Goal: Contribute content: Add original content to the website for others to see

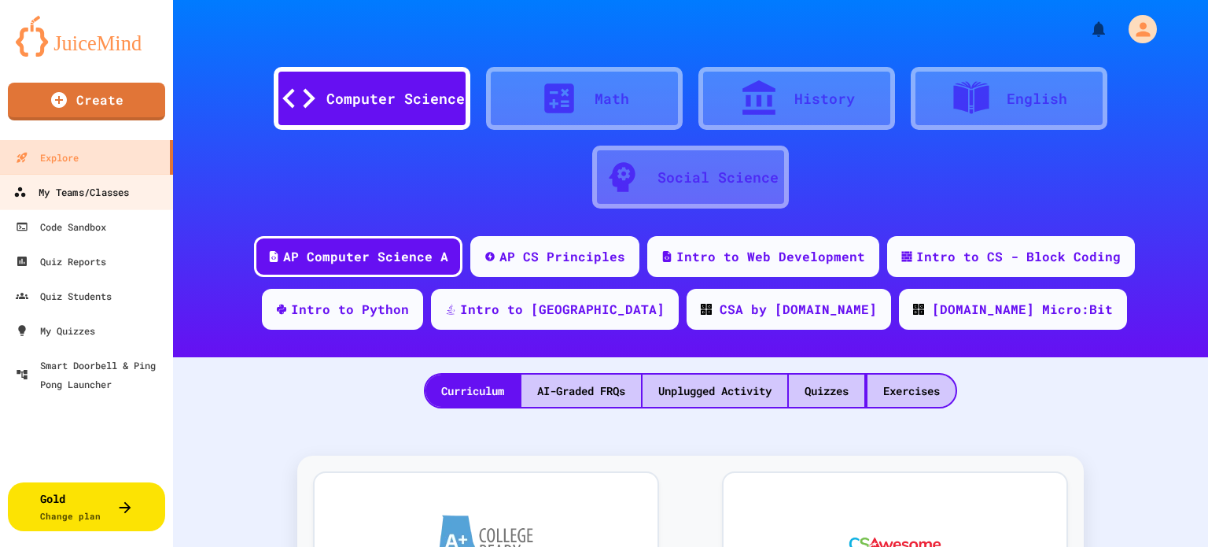
click at [101, 188] on div "My Teams/Classes" at bounding box center [71, 192] width 116 height 20
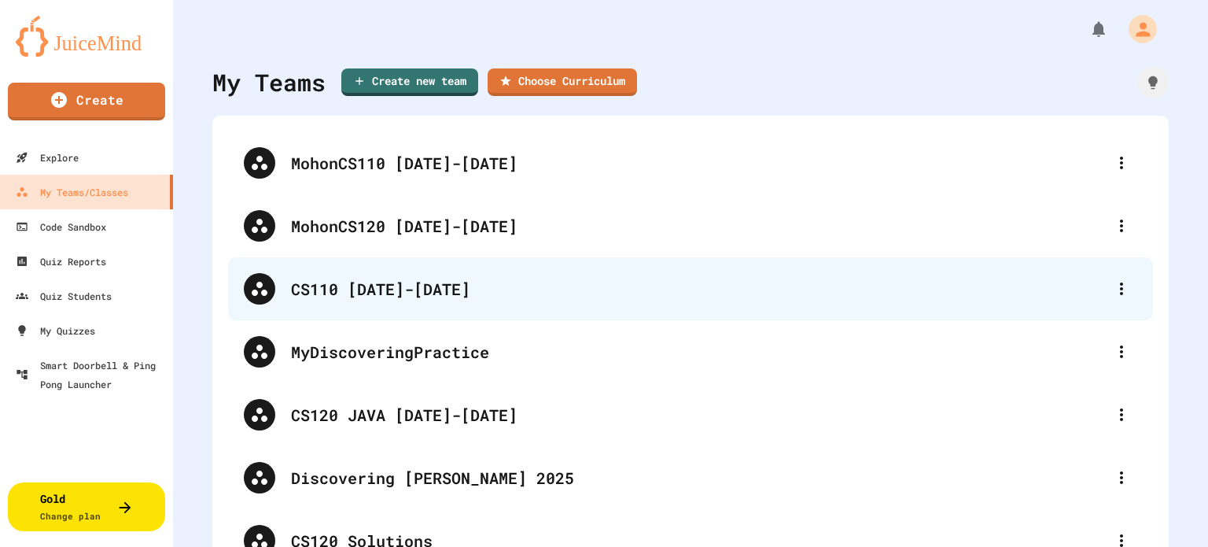
click at [540, 282] on div "CS110 [DATE]-[DATE]" at bounding box center [698, 289] width 815 height 24
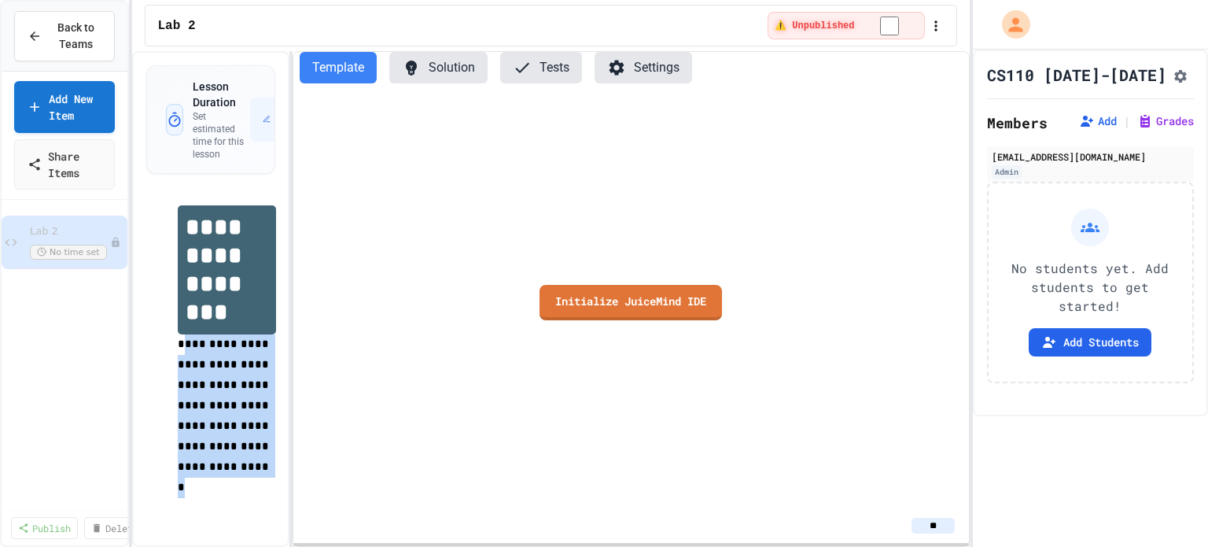
drag, startPoint x: 226, startPoint y: 464, endPoint x: 181, endPoint y: 330, distance: 141.8
click at [181, 334] on p "**********" at bounding box center [227, 416] width 98 height 164
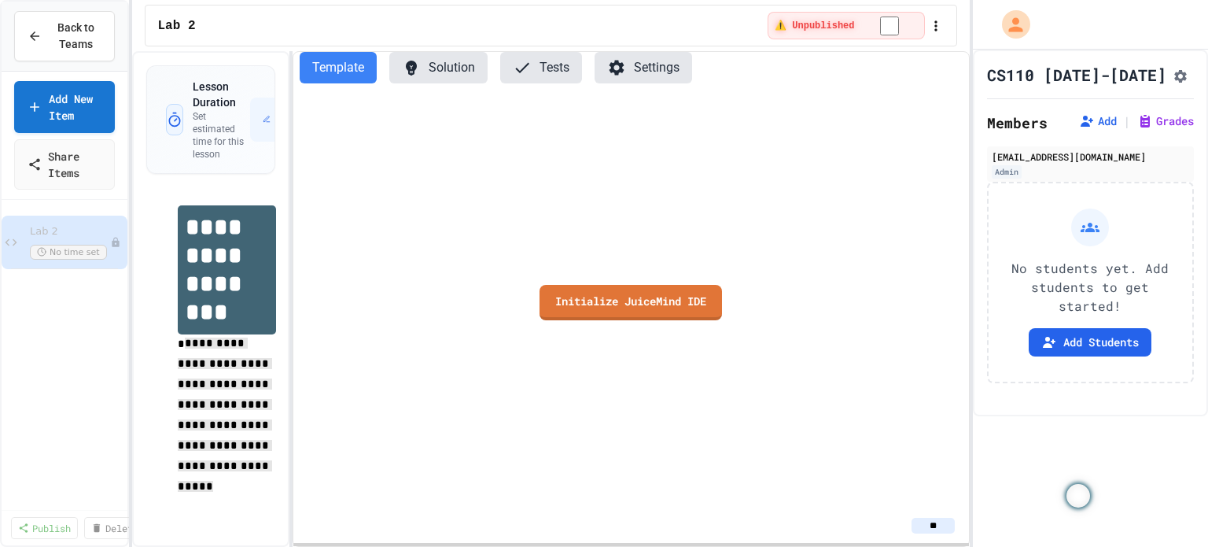
click at [451, 409] on div "Initialize JuiceMind IDE" at bounding box center [630, 302] width 675 height 412
click at [38, 225] on span "Lab 2" at bounding box center [62, 231] width 64 height 13
click at [35, 232] on span "Lab 2" at bounding box center [62, 231] width 64 height 13
click at [51, 34] on span "Back to Teams" at bounding box center [76, 36] width 50 height 33
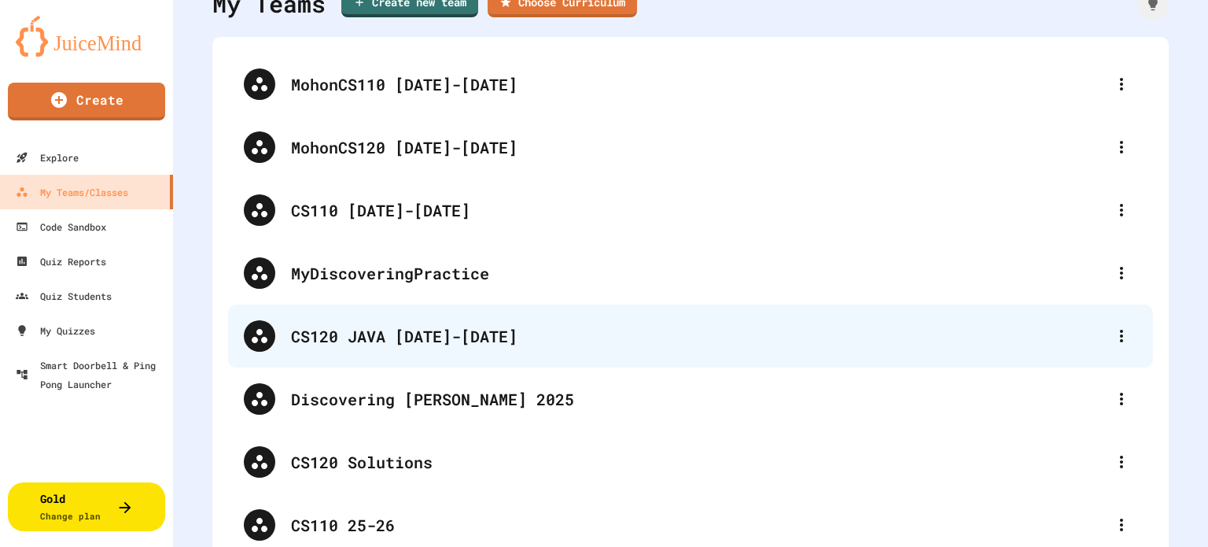
scroll to position [116, 0]
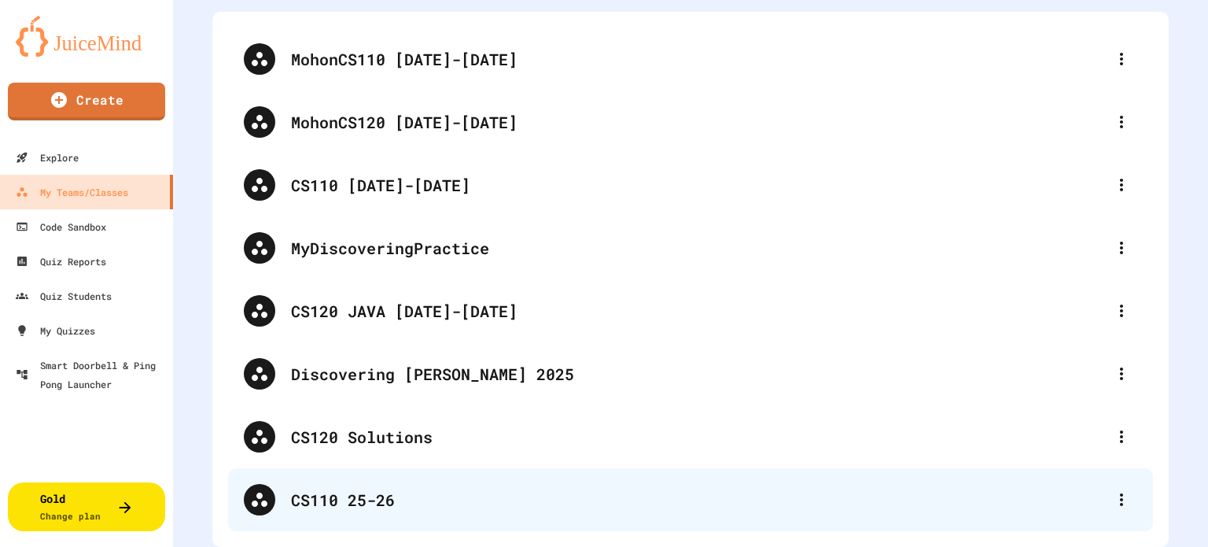
click at [343, 488] on div "CS110 25-26" at bounding box center [698, 500] width 815 height 24
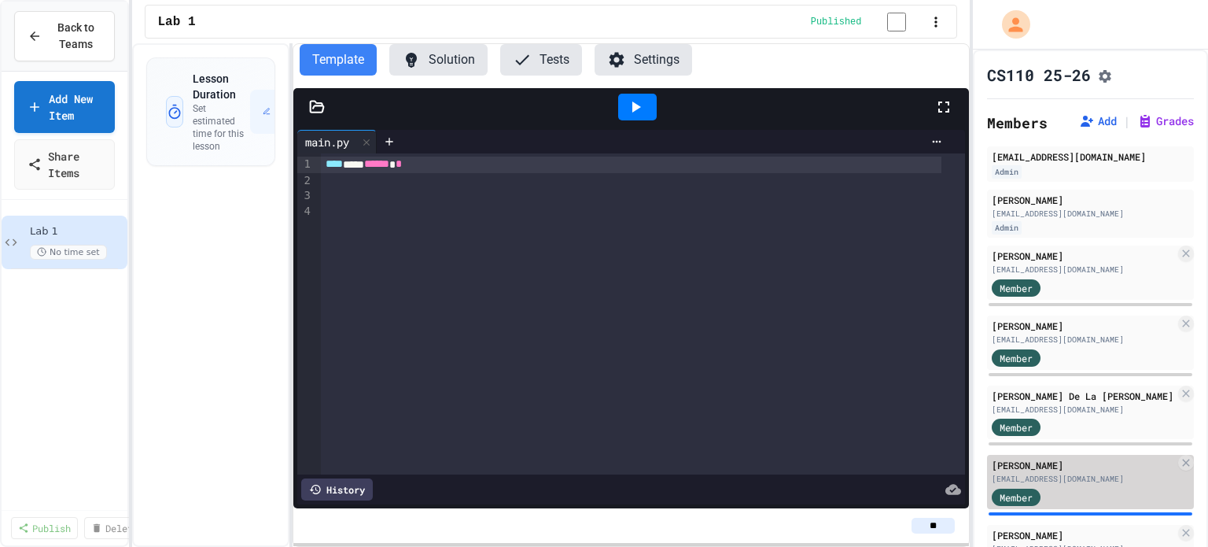
scroll to position [149, 0]
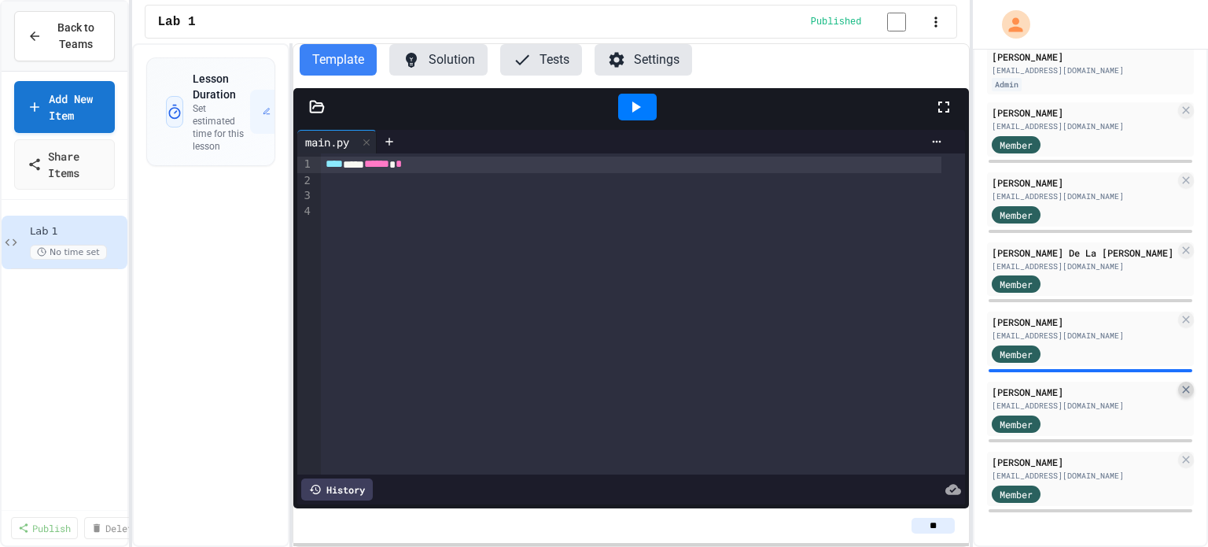
click at [1180, 388] on icon at bounding box center [1186, 389] width 13 height 13
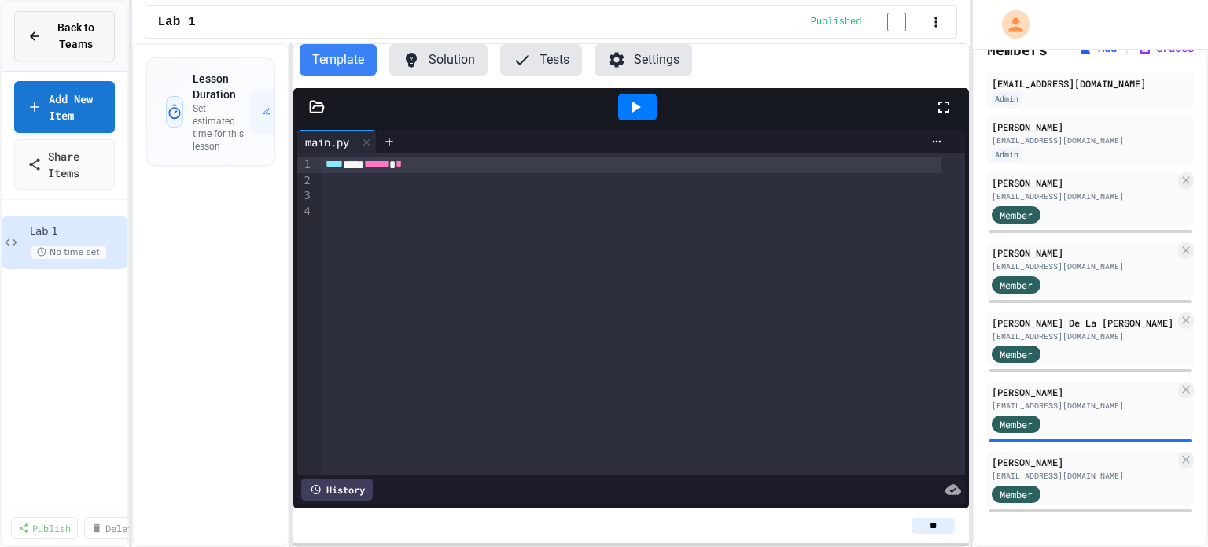
click at [57, 20] on span "Back to Teams" at bounding box center [76, 36] width 50 height 33
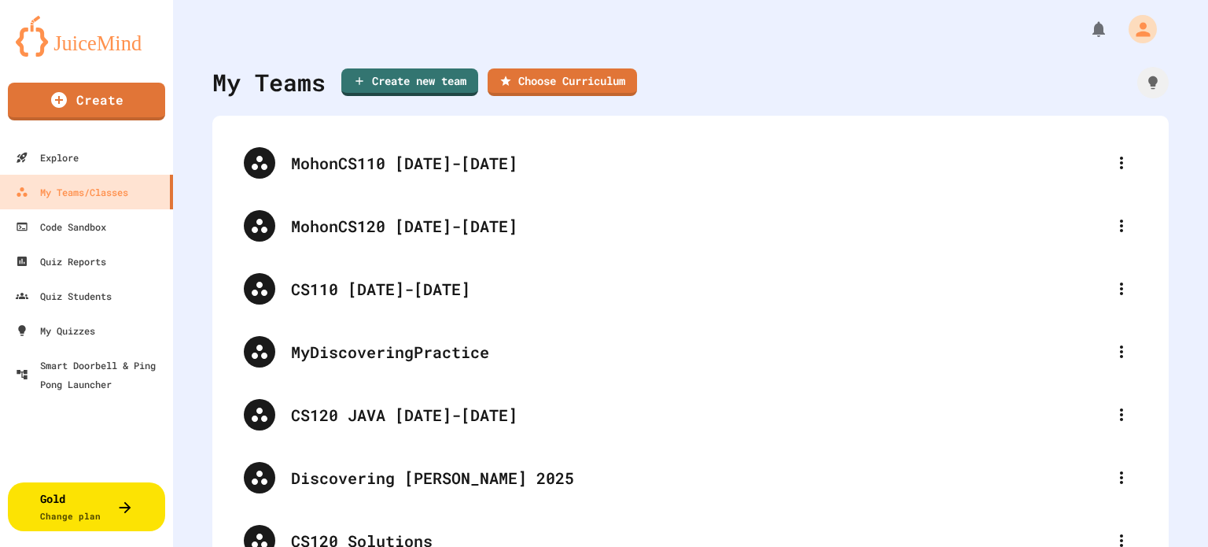
scroll to position [116, 0]
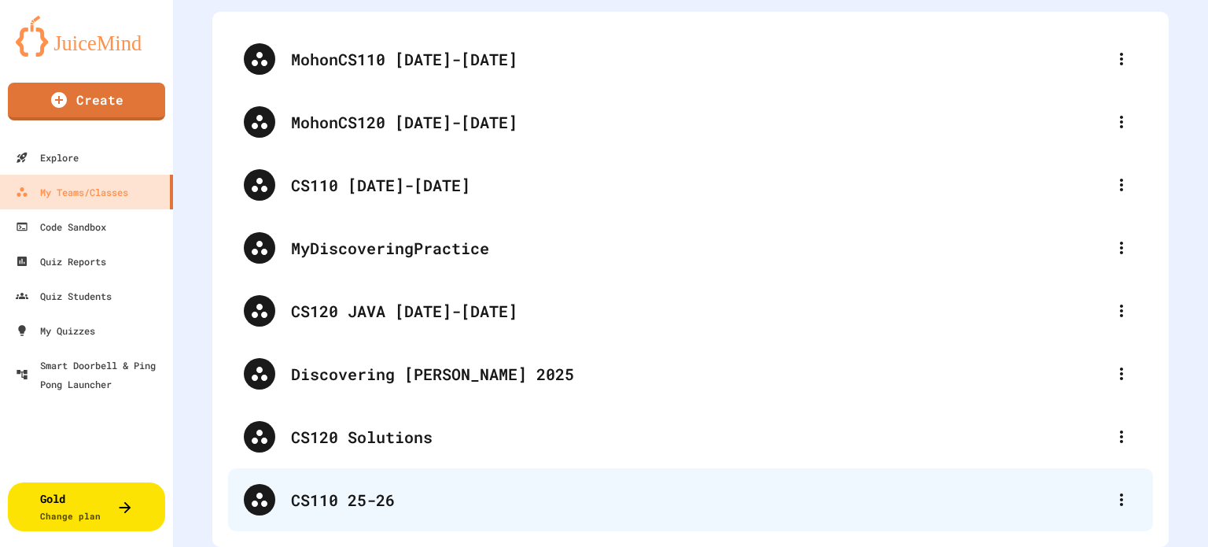
click at [487, 488] on div "CS110 25-26" at bounding box center [698, 500] width 815 height 24
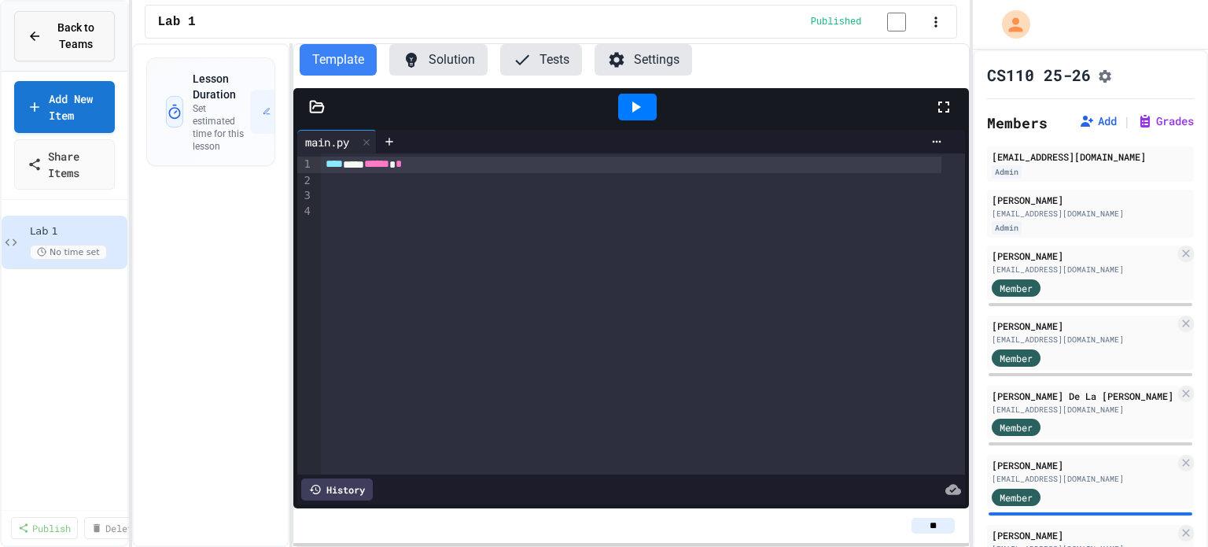
click at [60, 31] on span "Back to Teams" at bounding box center [76, 36] width 50 height 33
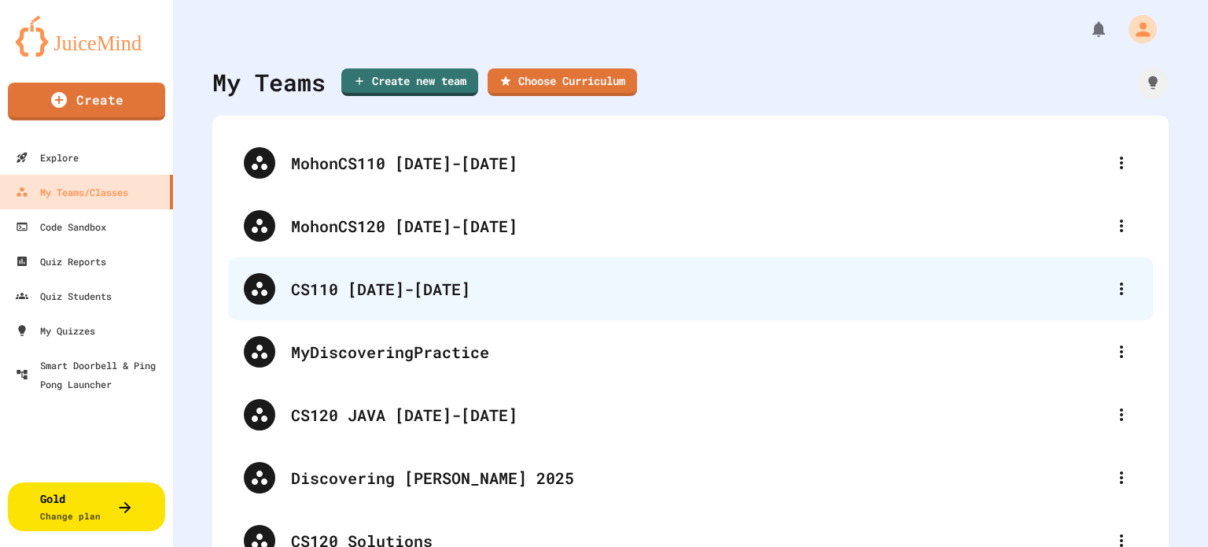
scroll to position [116, 0]
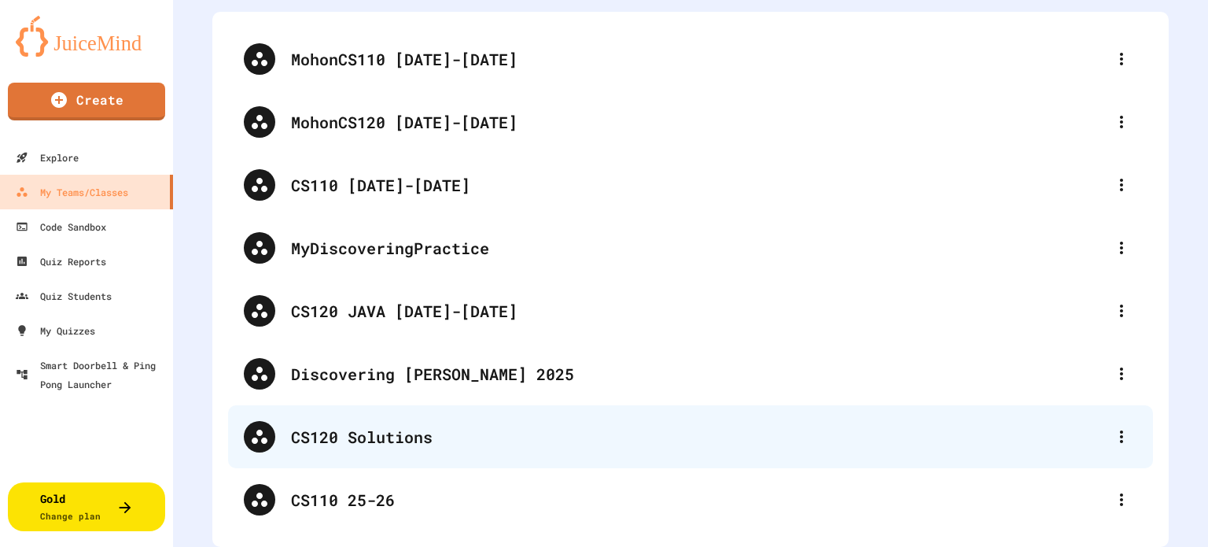
click at [536, 425] on div "CS120 Solutions" at bounding box center [698, 437] width 815 height 24
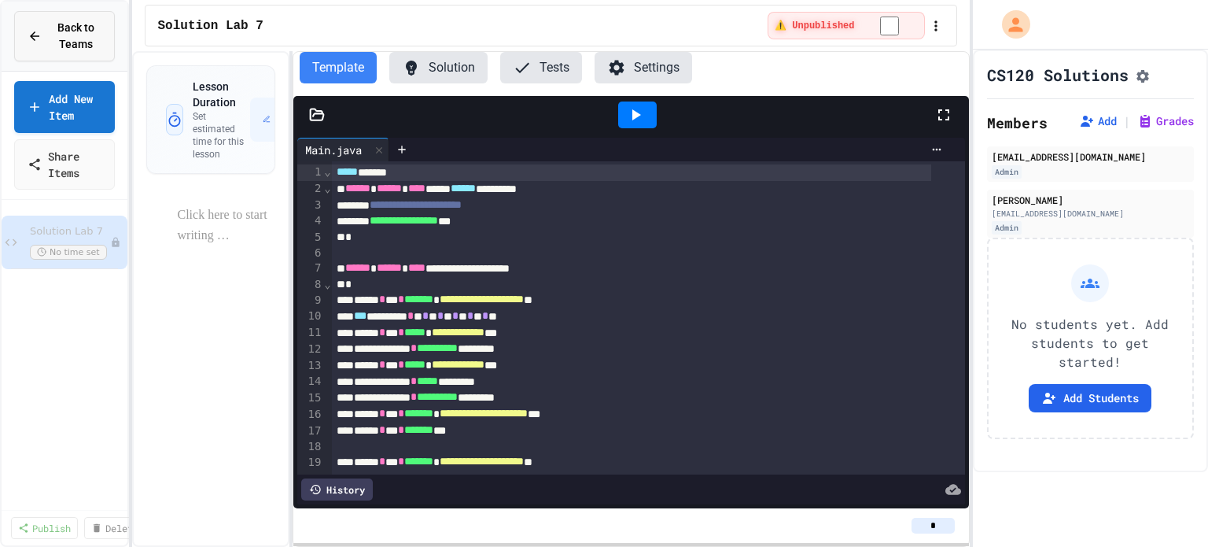
click at [61, 32] on span "Back to Teams" at bounding box center [76, 36] width 50 height 33
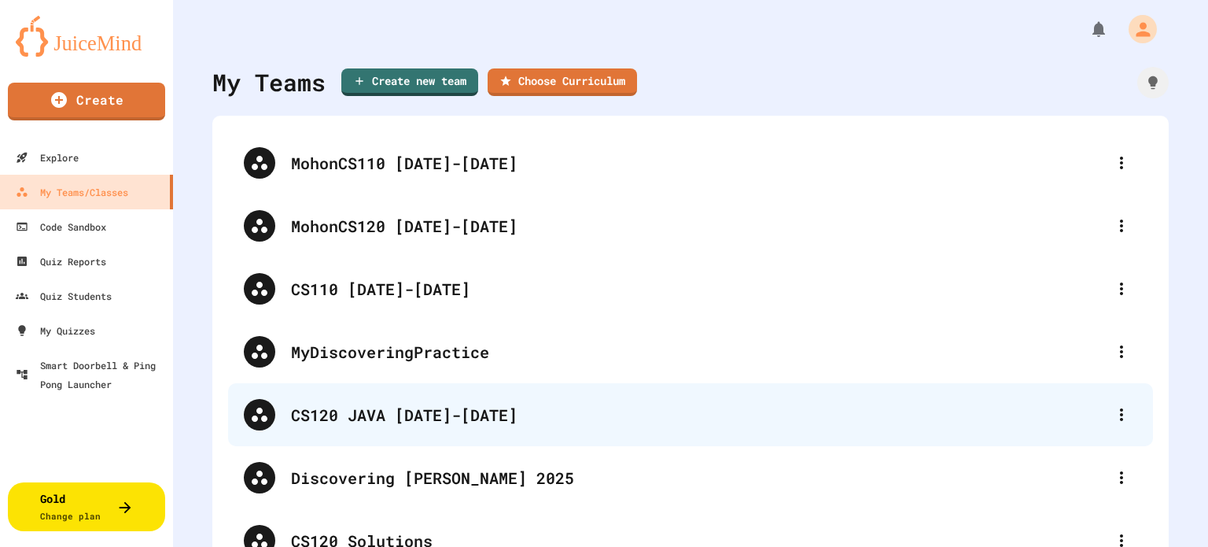
click at [598, 410] on div "CS120 JAVA [DATE]-[DATE]" at bounding box center [698, 415] width 815 height 24
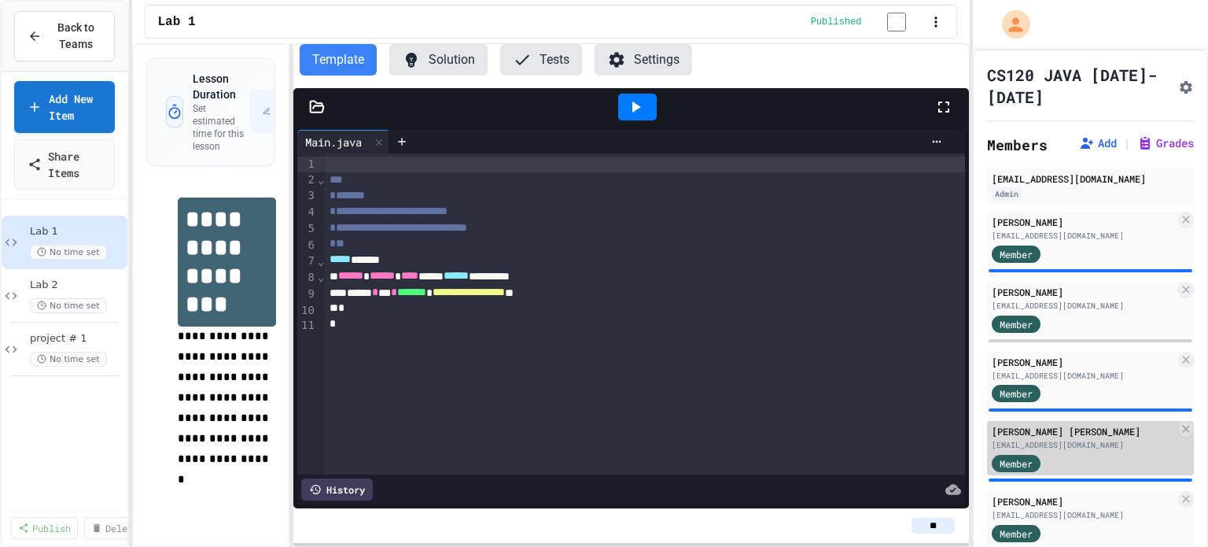
click at [1070, 449] on div "[EMAIL_ADDRESS][DOMAIN_NAME]" at bounding box center [1083, 445] width 183 height 12
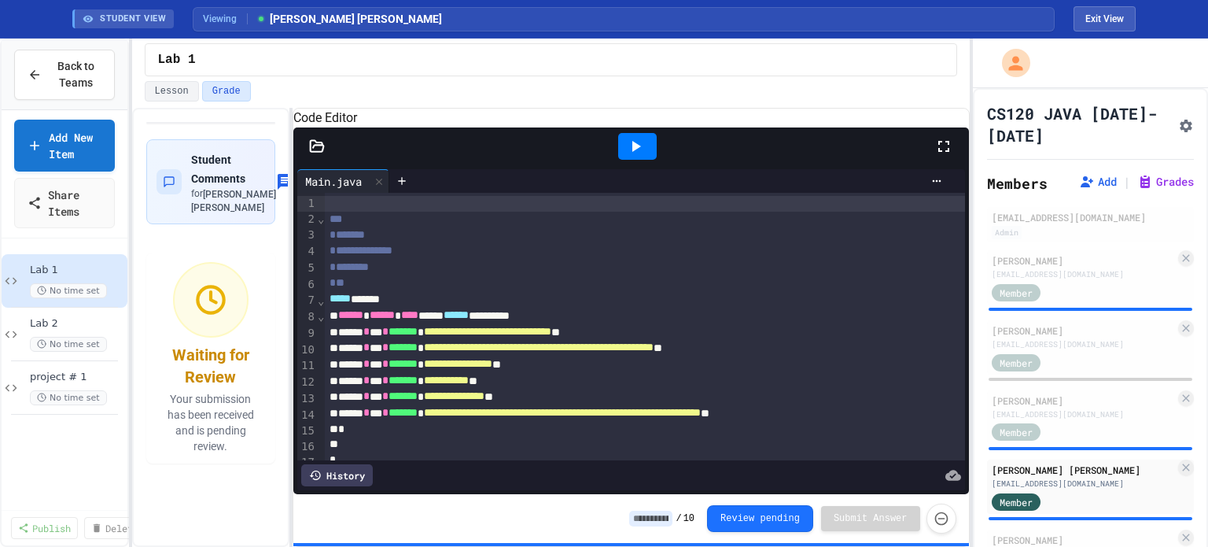
click at [629, 156] on icon at bounding box center [635, 146] width 19 height 19
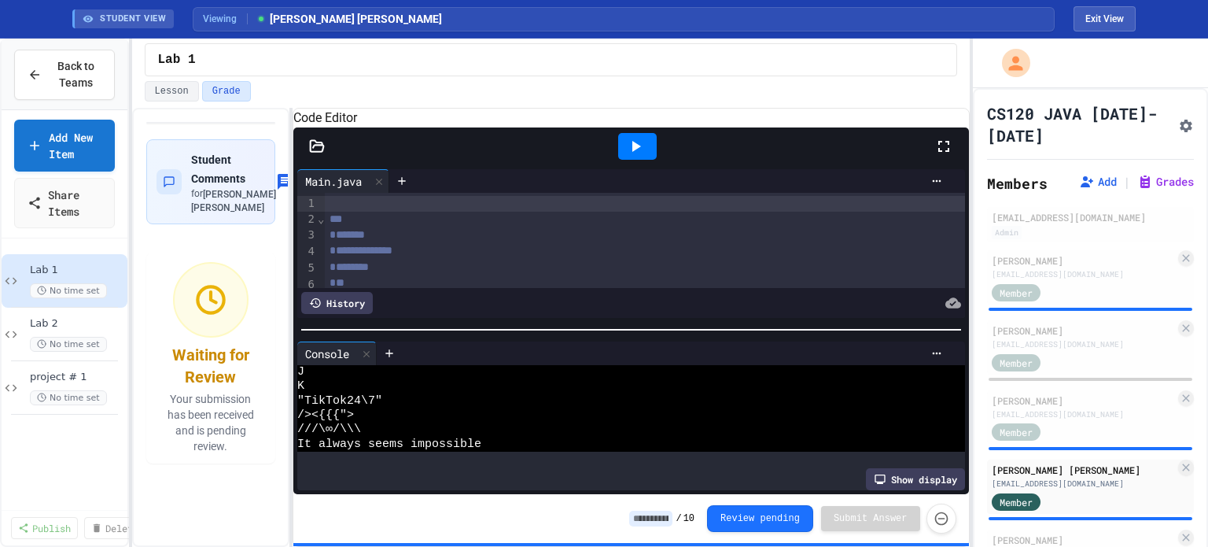
scroll to position [204, 0]
click at [90, 320] on span "Lab 2" at bounding box center [69, 323] width 79 height 13
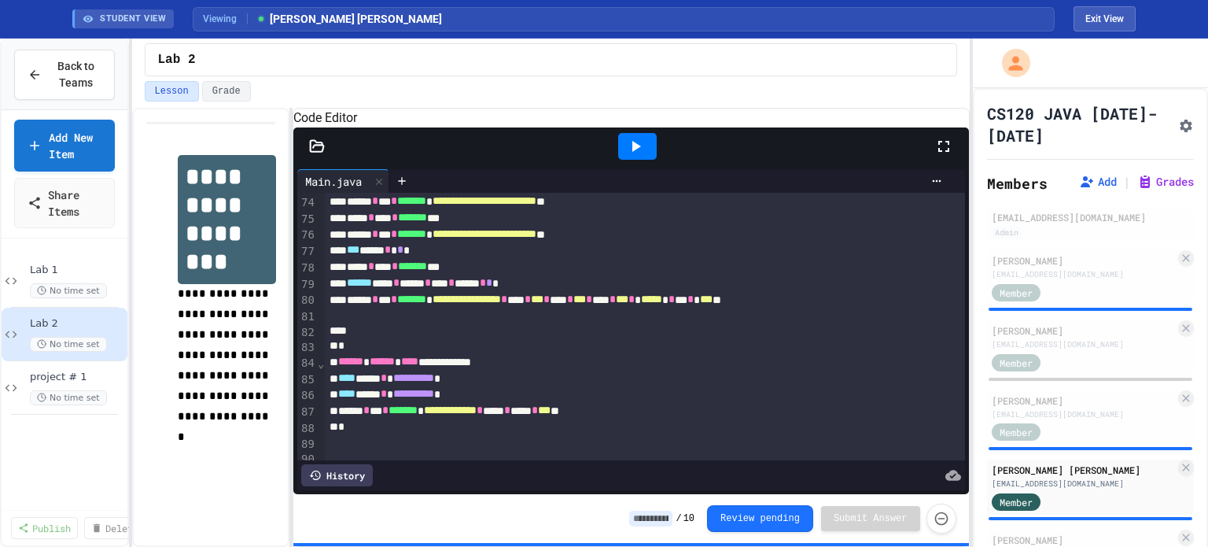
scroll to position [1258, 0]
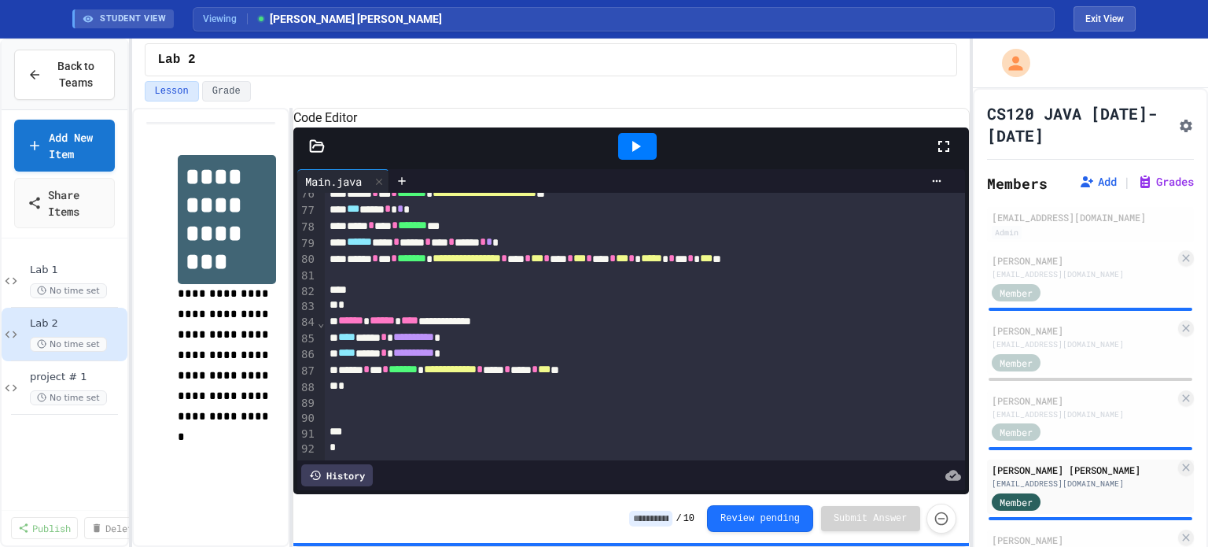
click at [1121, 17] on button "Exit View" at bounding box center [1105, 18] width 62 height 25
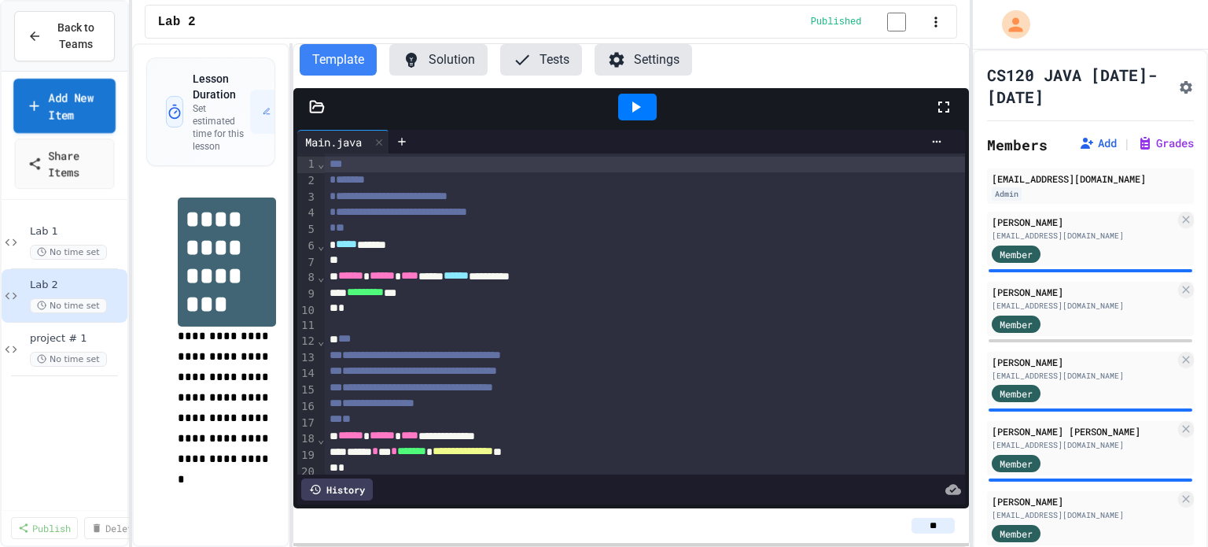
click at [69, 118] on link "Add New Item" at bounding box center [63, 106] width 101 height 54
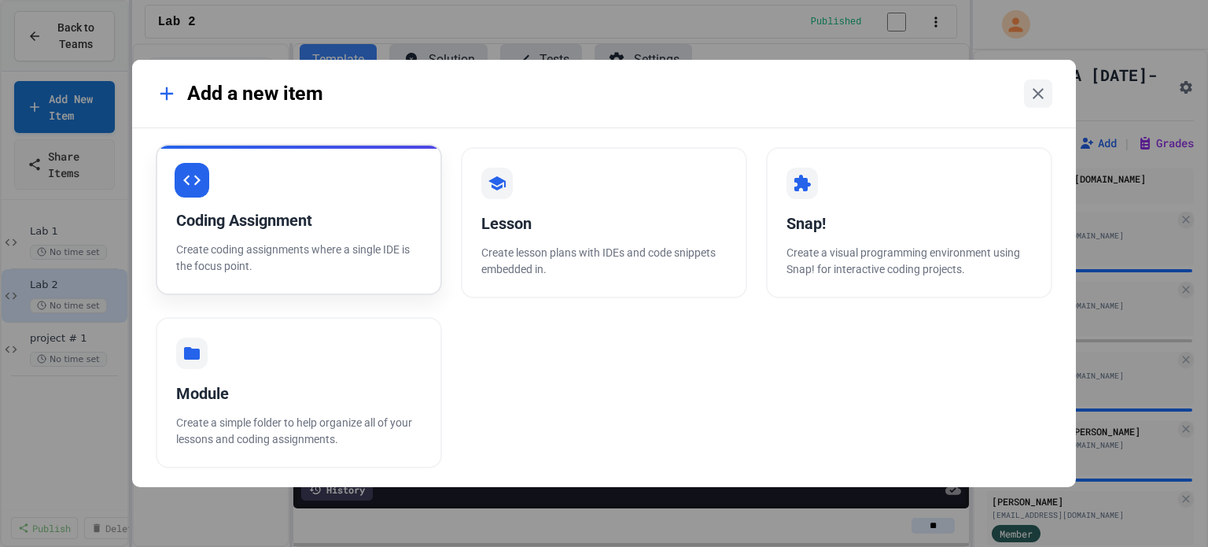
click at [309, 238] on div "Coding Assignment Create coding assignments where a single IDE is the focus poi…" at bounding box center [299, 219] width 286 height 151
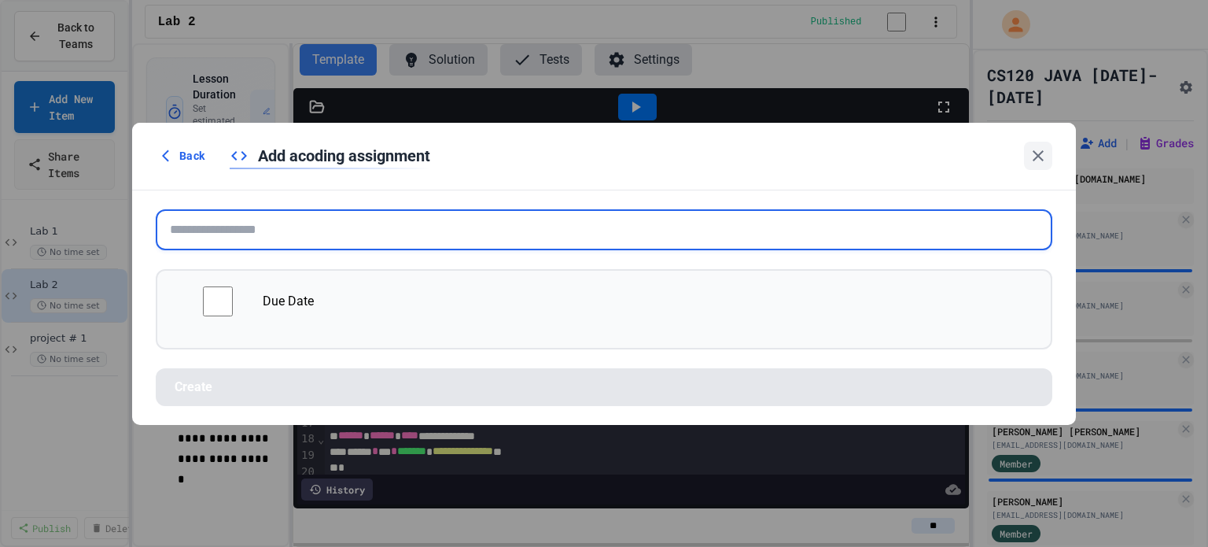
click at [308, 227] on input "text" at bounding box center [604, 229] width 897 height 41
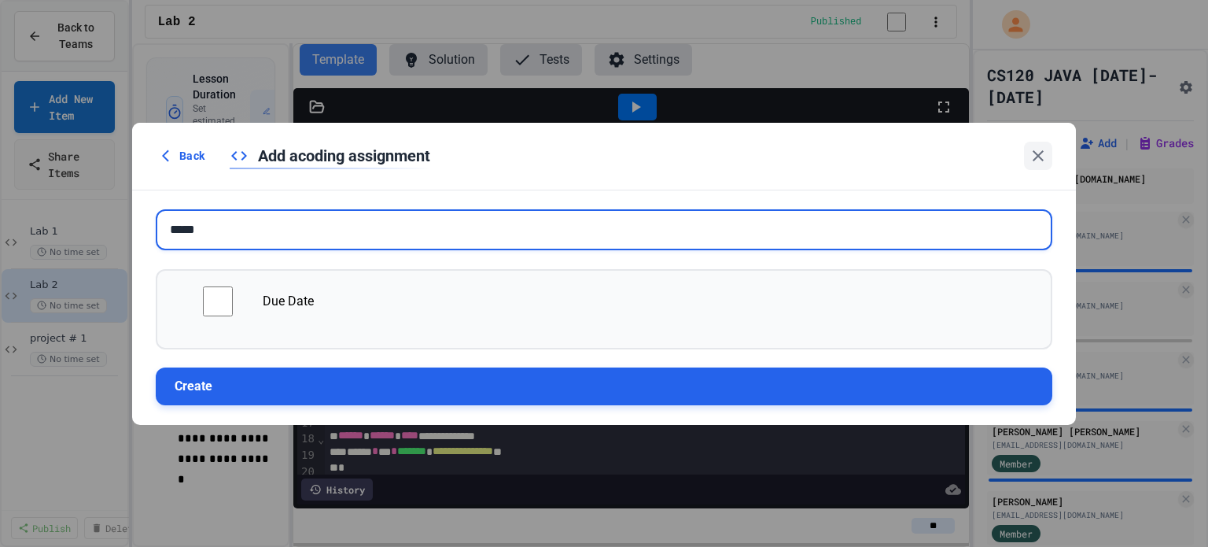
type input "*****"
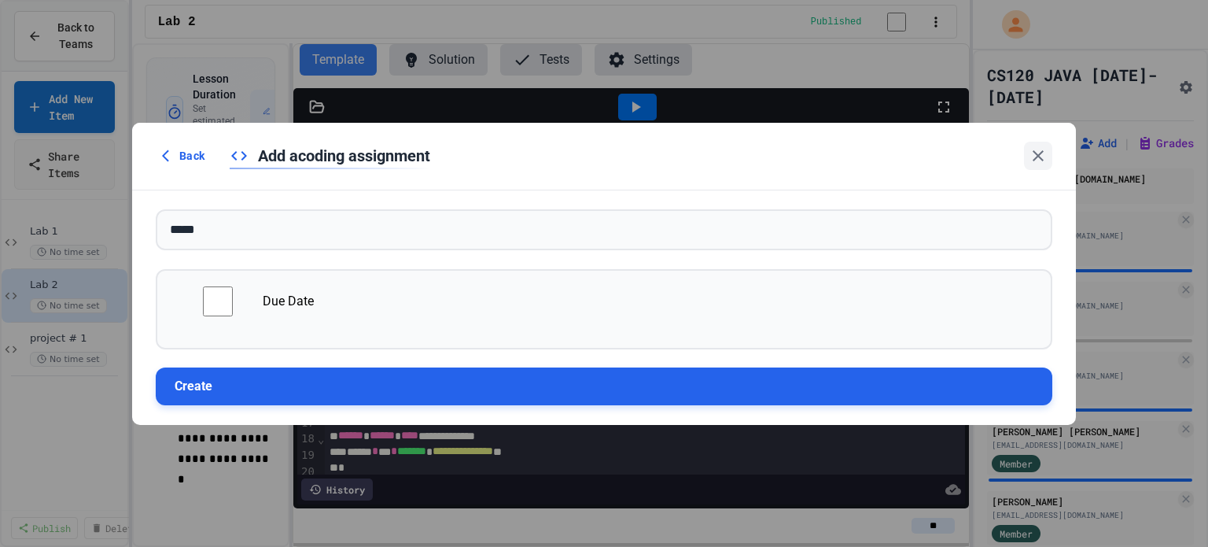
click at [293, 384] on button "Create" at bounding box center [604, 386] width 897 height 38
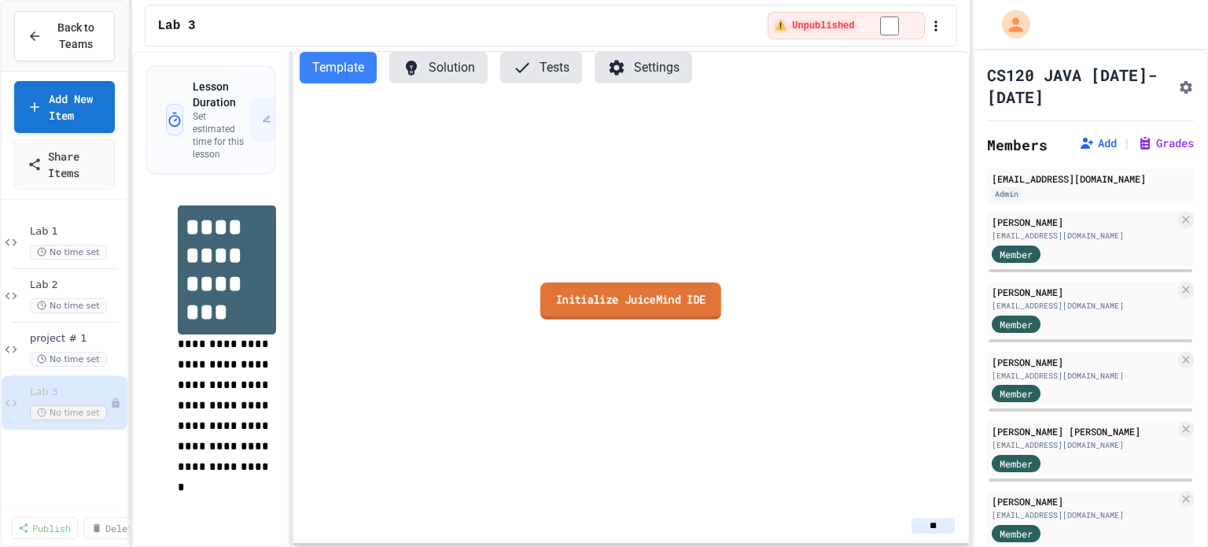
click at [677, 294] on link "Initialize JuiceMind IDE" at bounding box center [630, 300] width 181 height 37
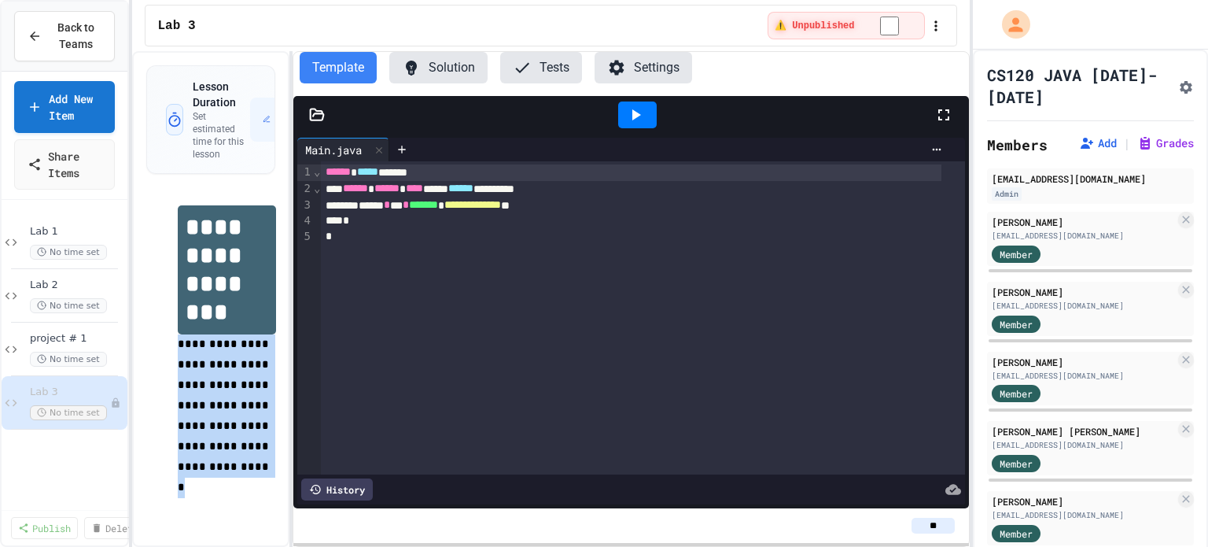
drag, startPoint x: 201, startPoint y: 468, endPoint x: 169, endPoint y: 327, distance: 144.4
click at [169, 328] on div "**********" at bounding box center [211, 362] width 130 height 345
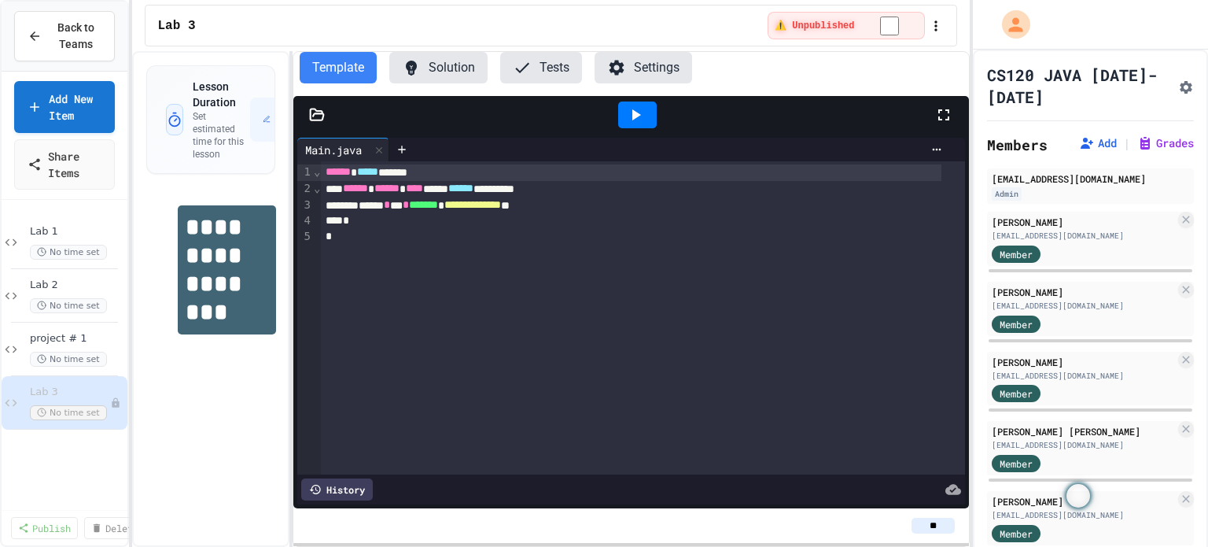
click at [183, 268] on h1 "**********" at bounding box center [227, 269] width 98 height 129
click at [175, 209] on icon "button" at bounding box center [170, 217] width 14 height 16
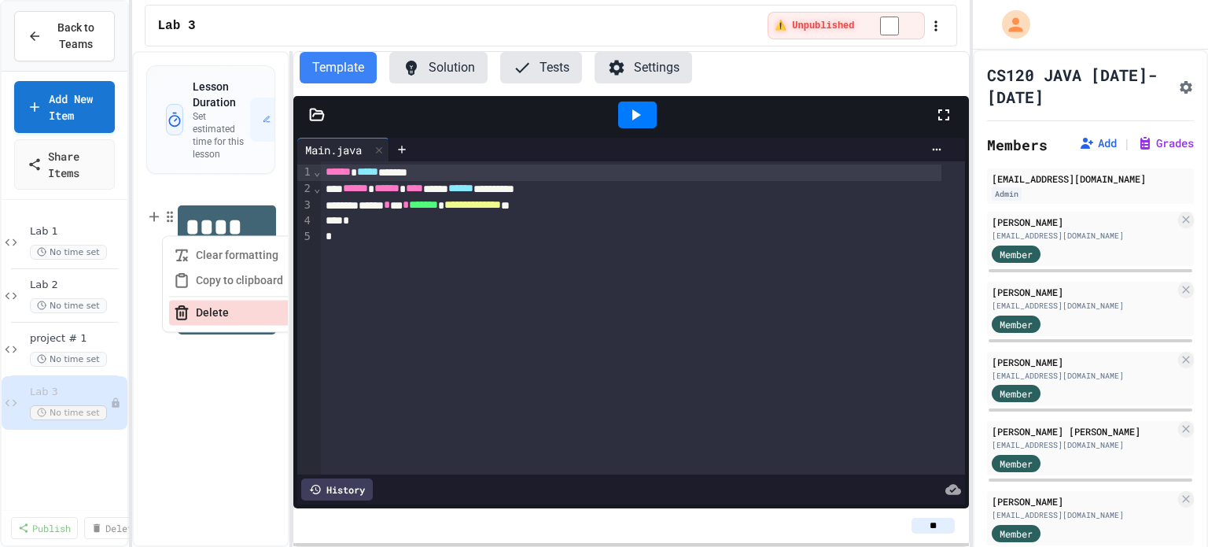
click at [207, 300] on button "Delete" at bounding box center [262, 312] width 187 height 25
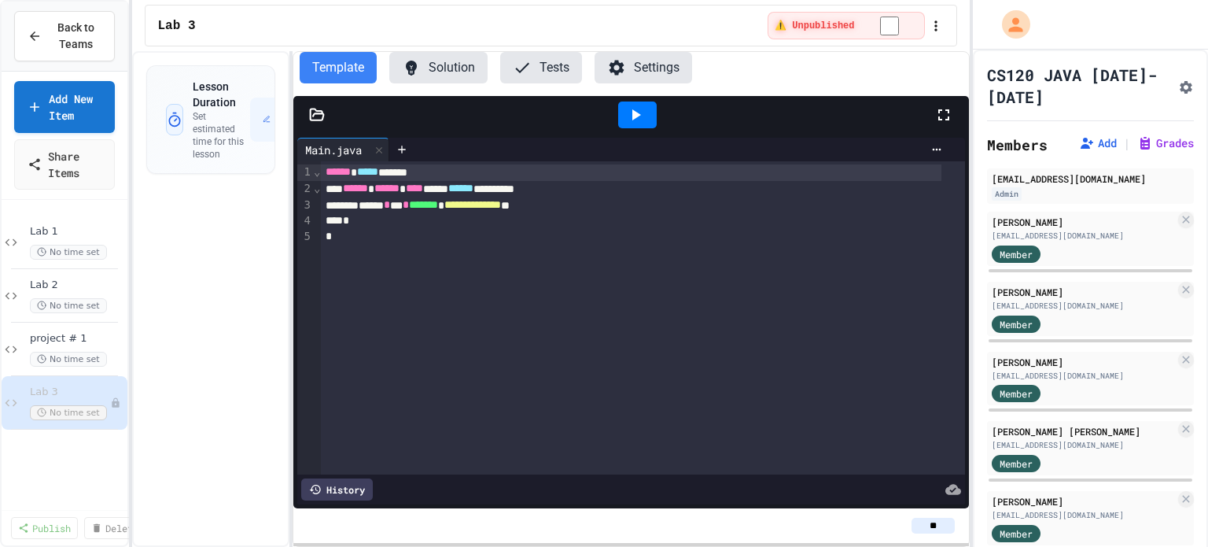
click at [318, 108] on icon at bounding box center [317, 115] width 16 height 16
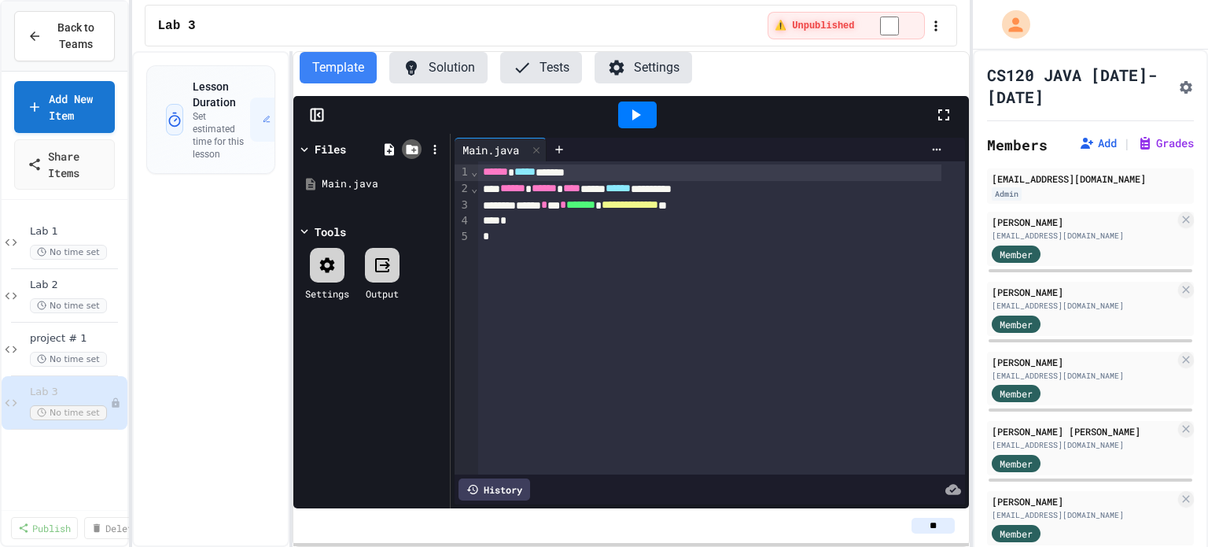
click at [411, 147] on icon at bounding box center [412, 149] width 12 height 9
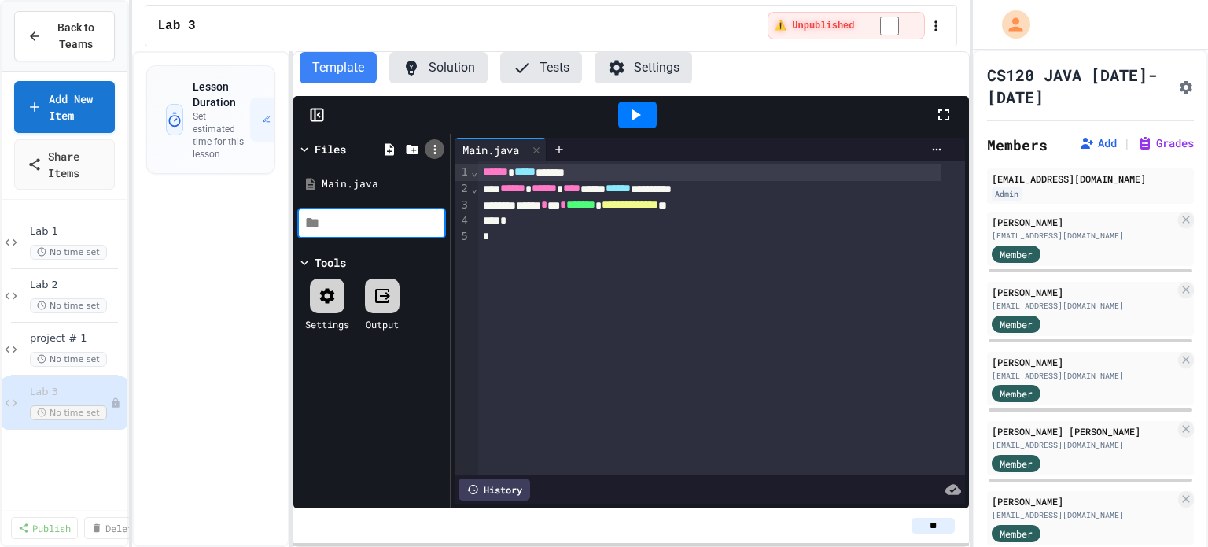
click at [433, 146] on icon at bounding box center [435, 149] width 14 height 14
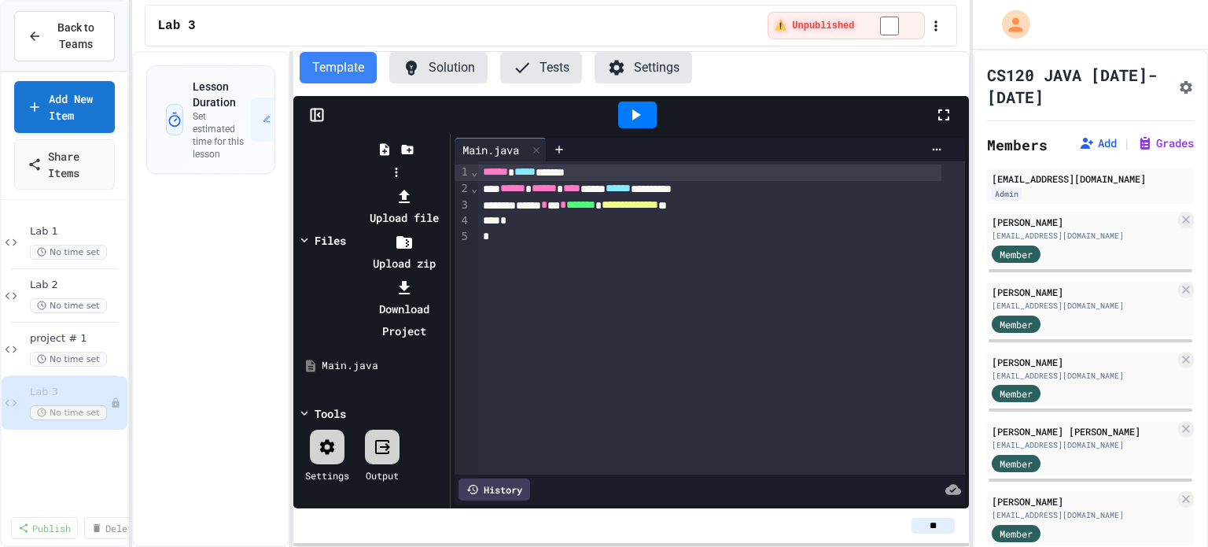
click at [446, 230] on li "Upload zip" at bounding box center [404, 252] width 84 height 44
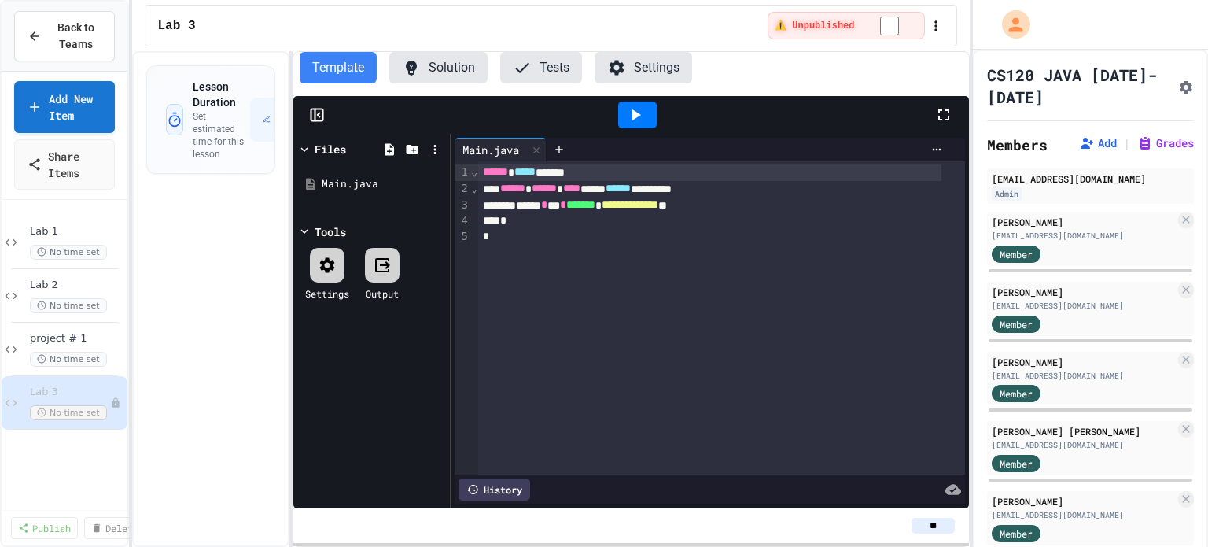
type input "**********"
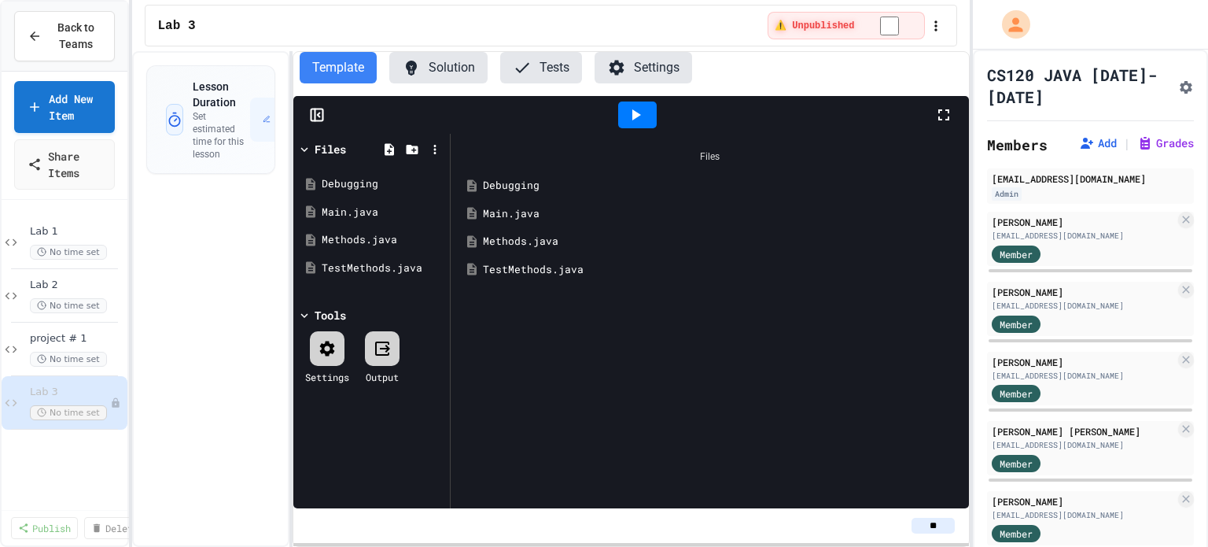
click at [645, 114] on div at bounding box center [637, 114] width 39 height 27
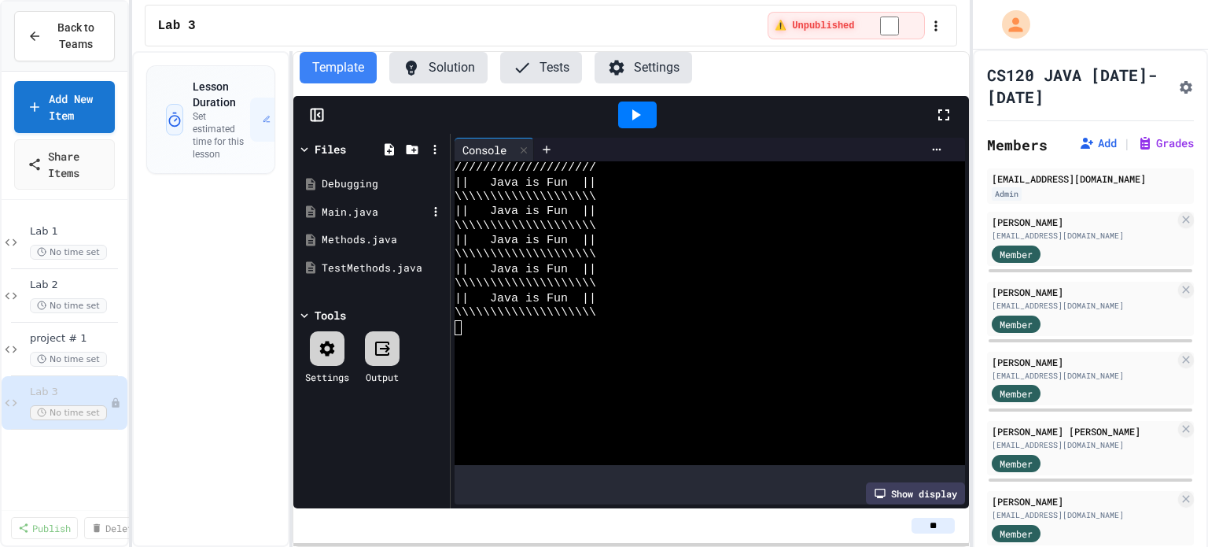
click at [359, 204] on div "Main.java" at bounding box center [374, 212] width 105 height 16
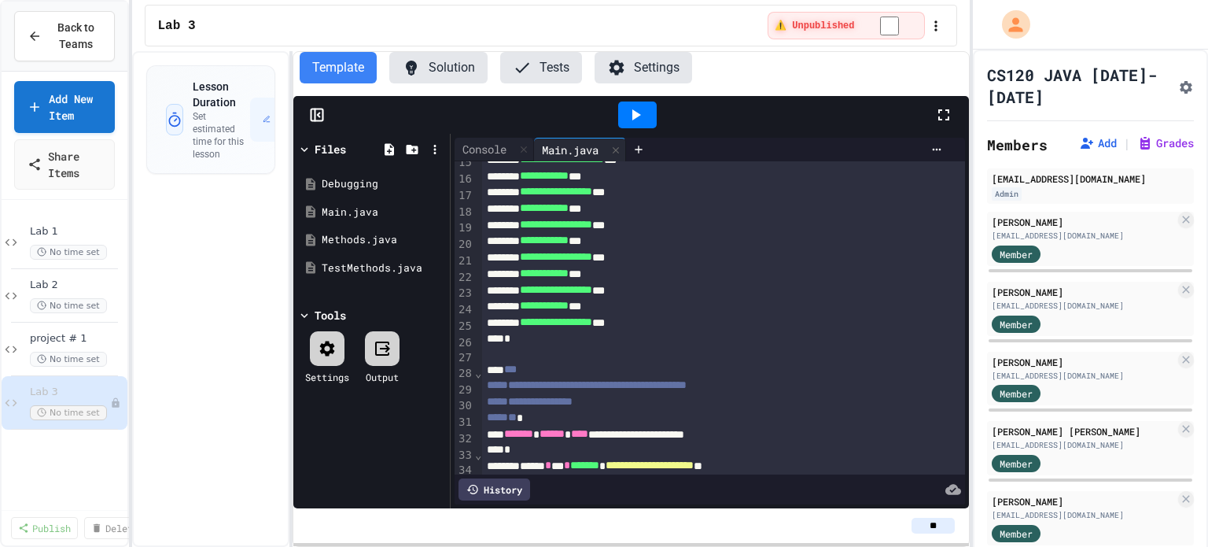
scroll to position [315, 0]
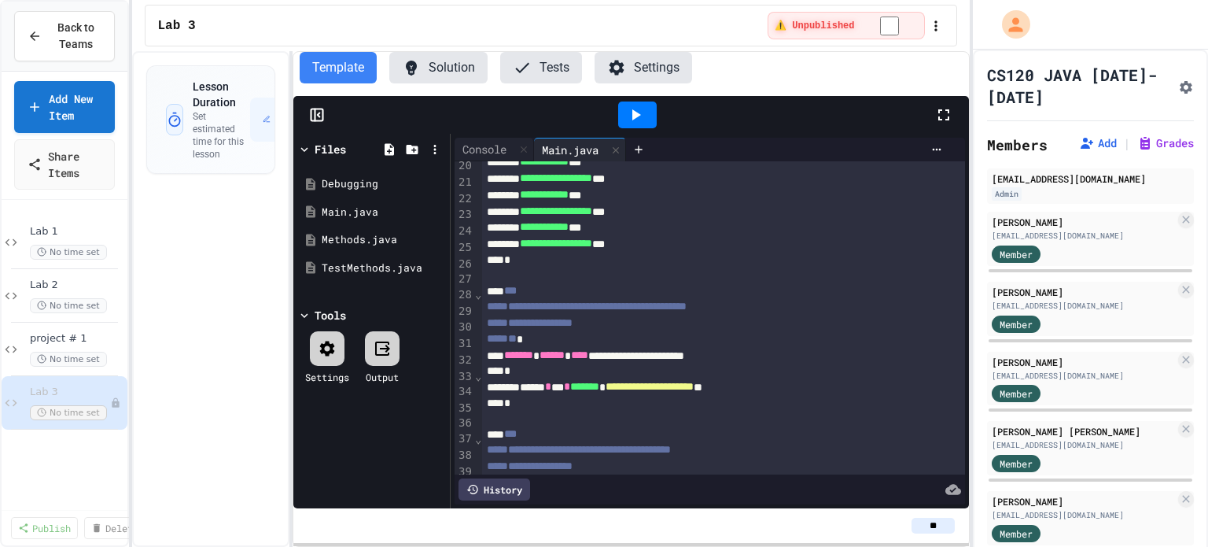
click at [430, 68] on button "Solution" at bounding box center [438, 67] width 98 height 31
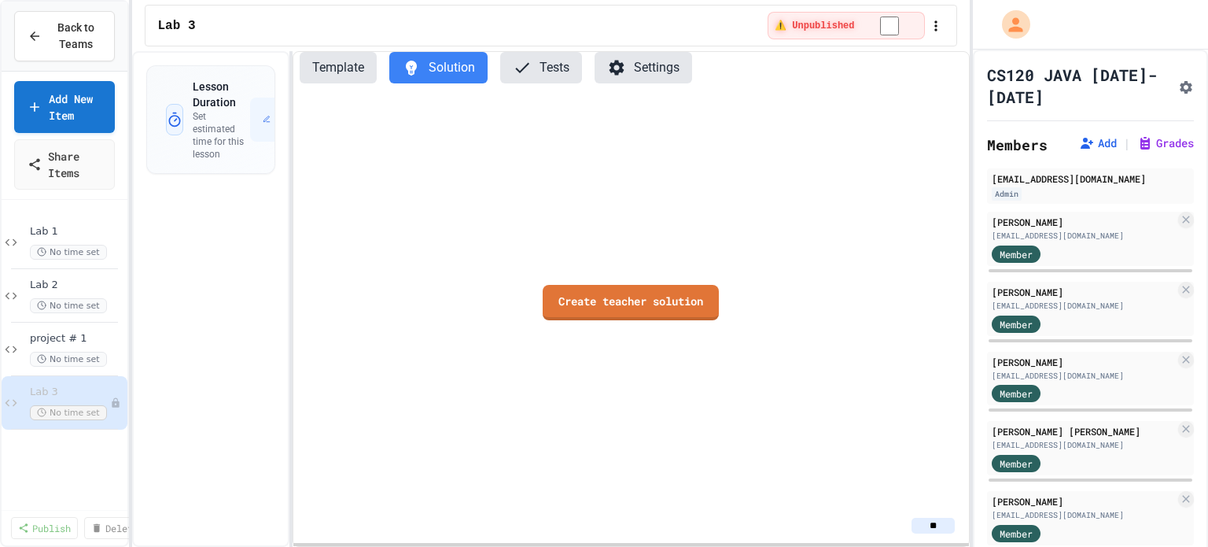
click at [330, 64] on button "Template" at bounding box center [338, 67] width 77 height 31
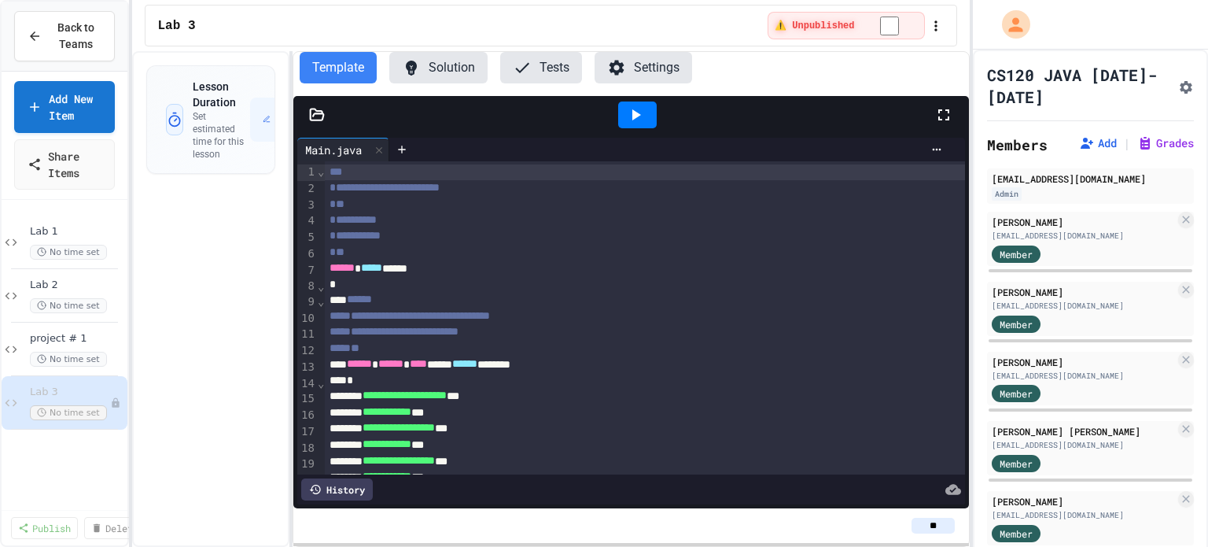
click at [644, 63] on button "Settings" at bounding box center [644, 67] width 98 height 31
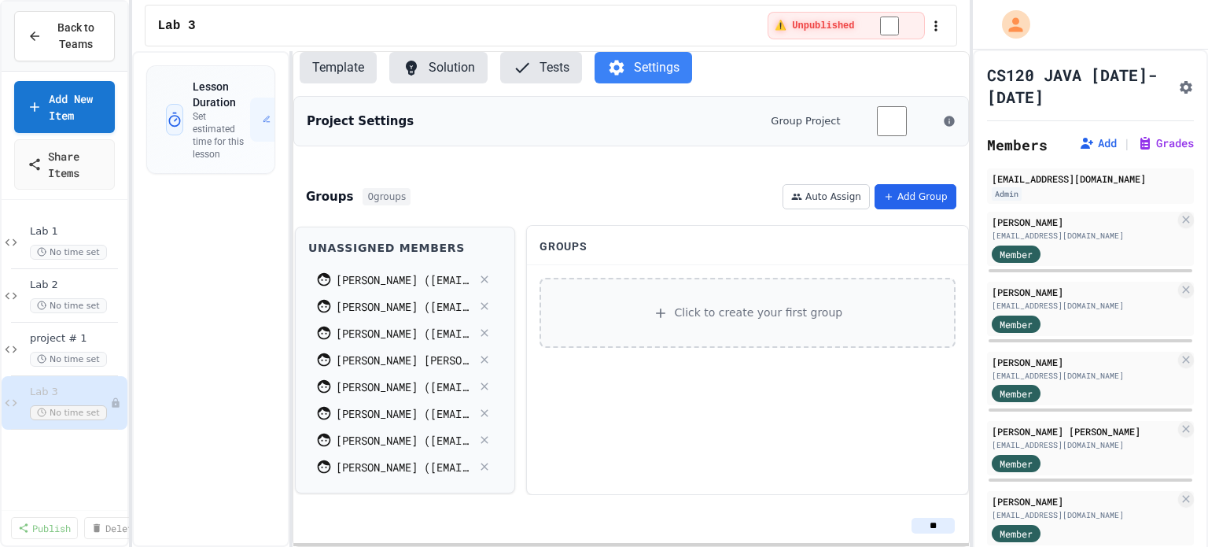
click at [919, 189] on button "Add Group" at bounding box center [916, 196] width 82 height 25
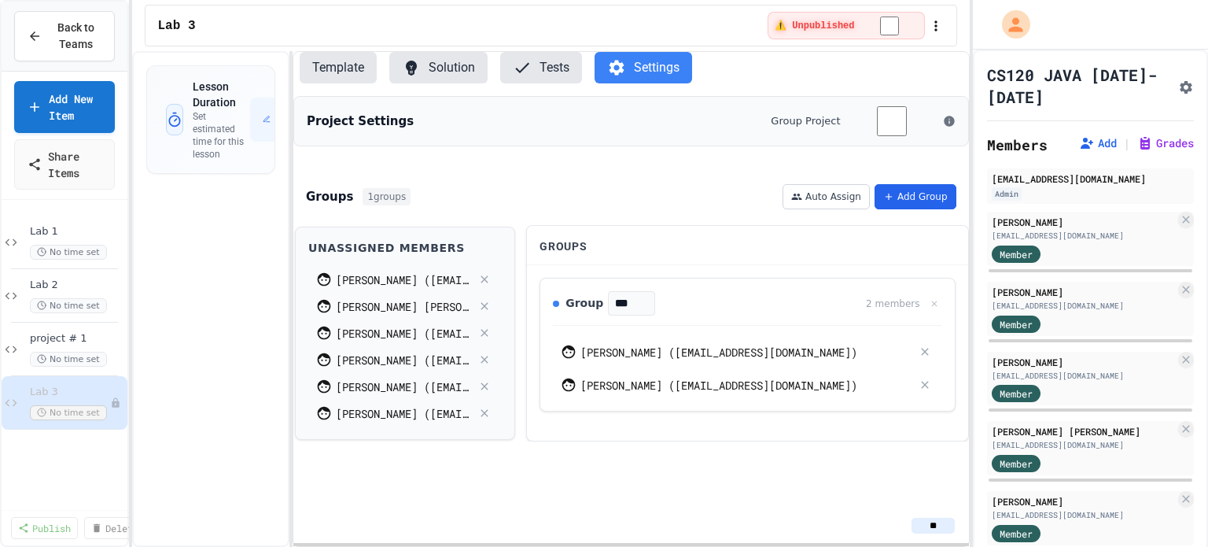
click at [931, 197] on button "Add Group" at bounding box center [916, 196] width 82 height 25
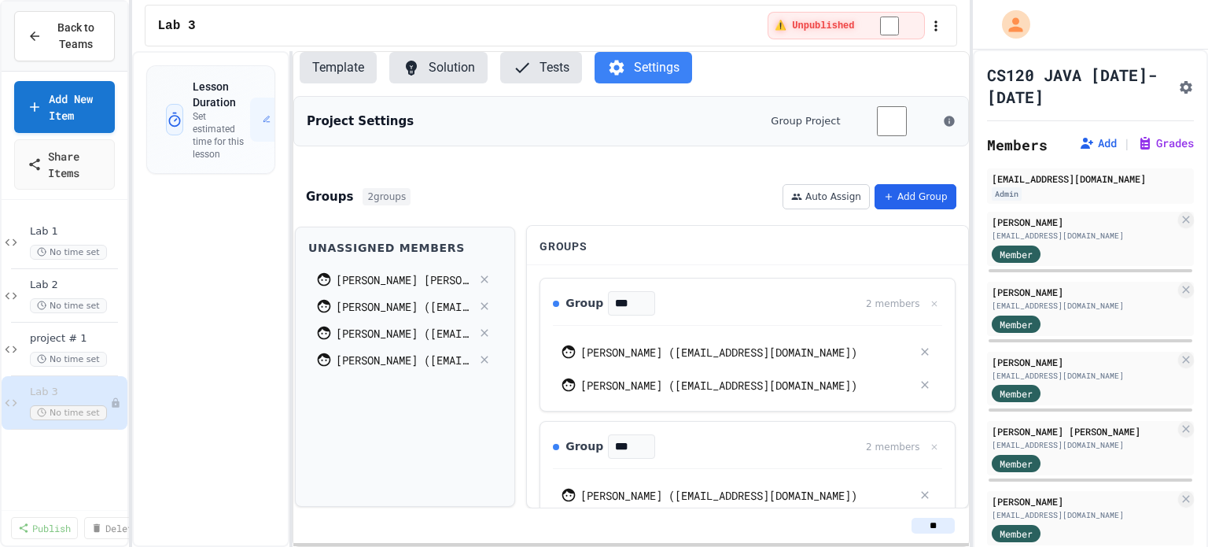
click at [909, 197] on button "Add Group" at bounding box center [916, 196] width 82 height 25
click at [916, 194] on button "Add Group" at bounding box center [916, 196] width 82 height 25
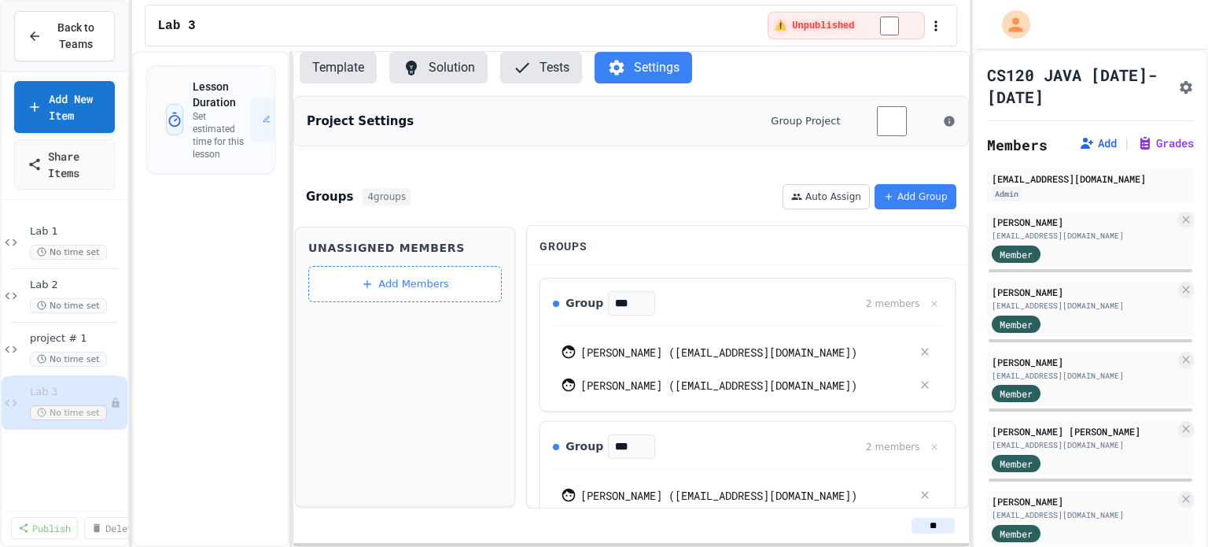
click at [324, 71] on button "Template" at bounding box center [338, 67] width 77 height 31
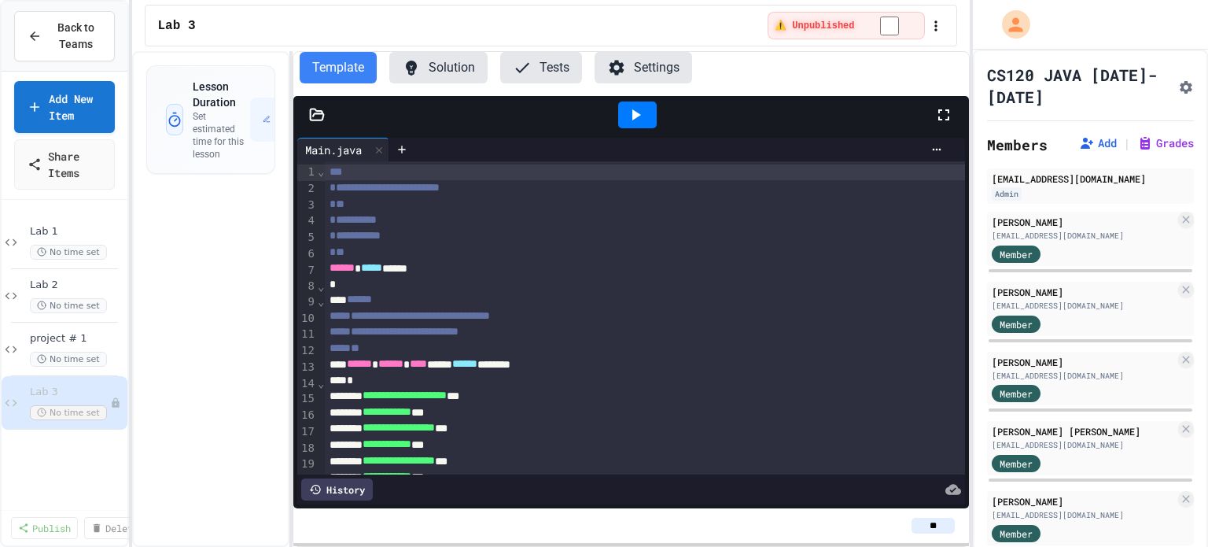
click at [519, 67] on icon at bounding box center [522, 67] width 19 height 19
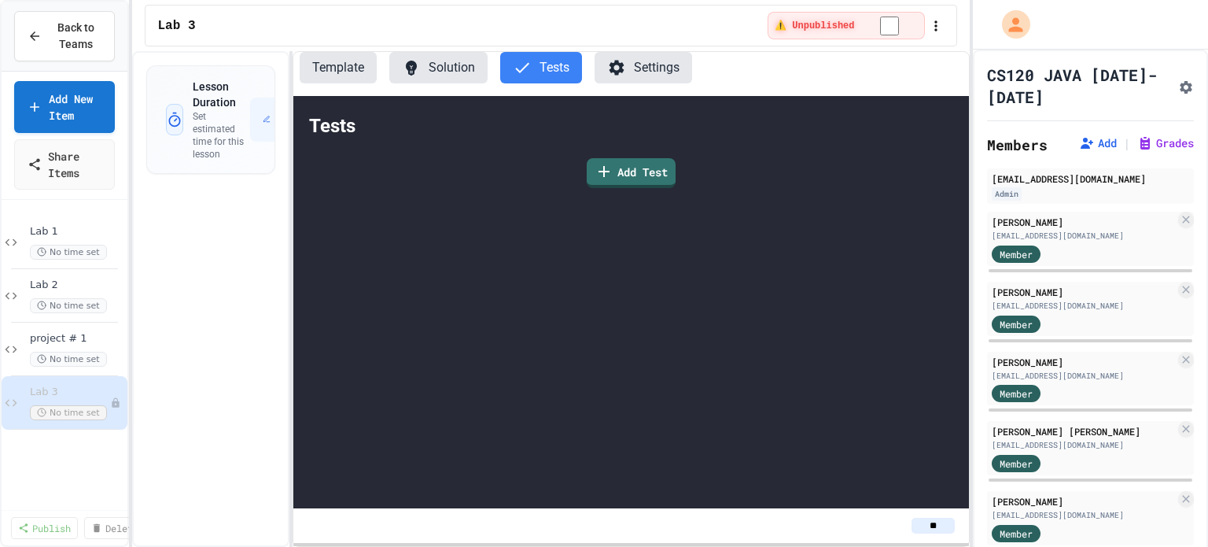
click at [346, 64] on button "Template" at bounding box center [338, 67] width 77 height 31
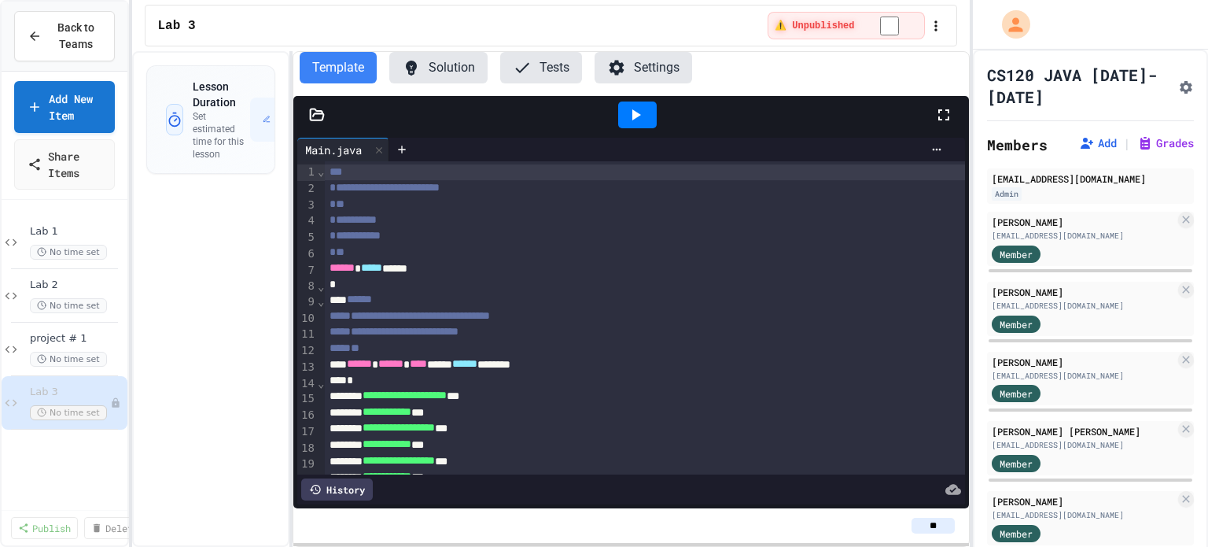
scroll to position [79, 0]
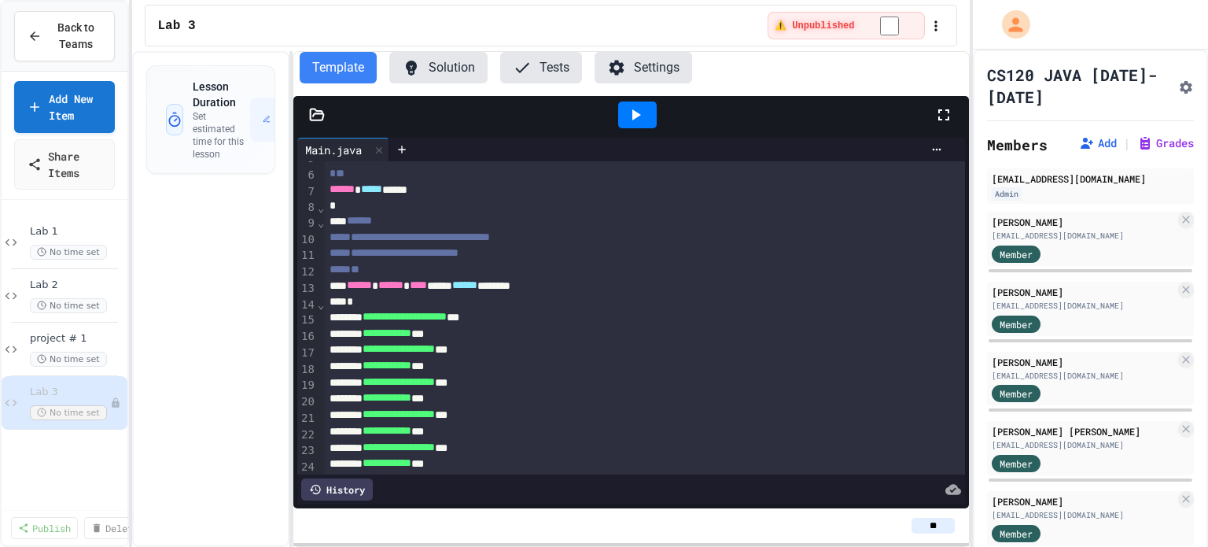
click at [636, 112] on icon at bounding box center [636, 114] width 9 height 11
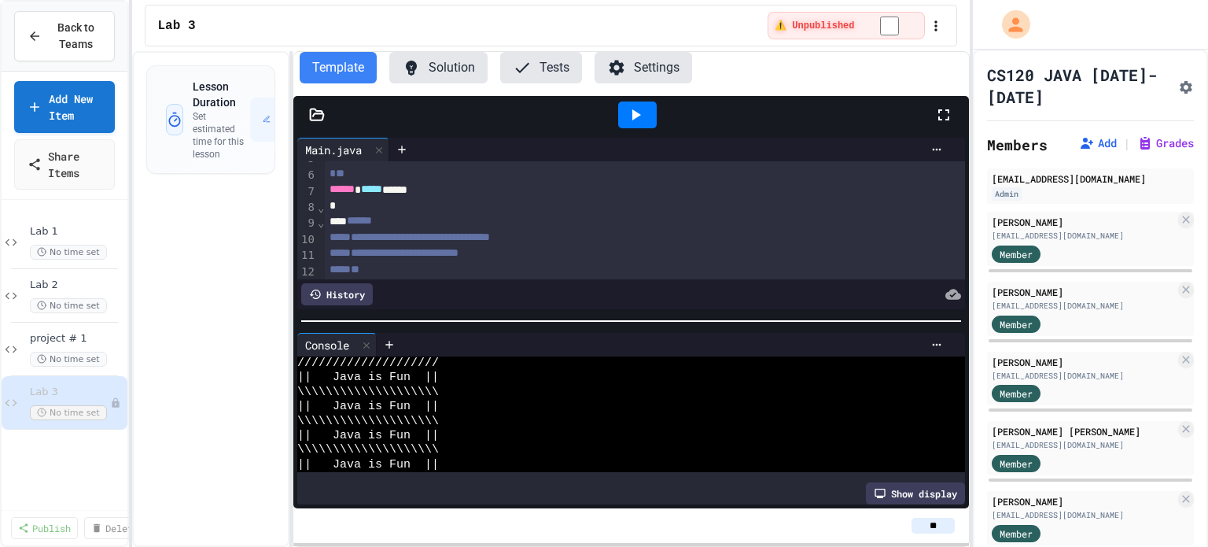
scroll to position [57, 0]
click at [320, 112] on icon at bounding box center [317, 115] width 16 height 16
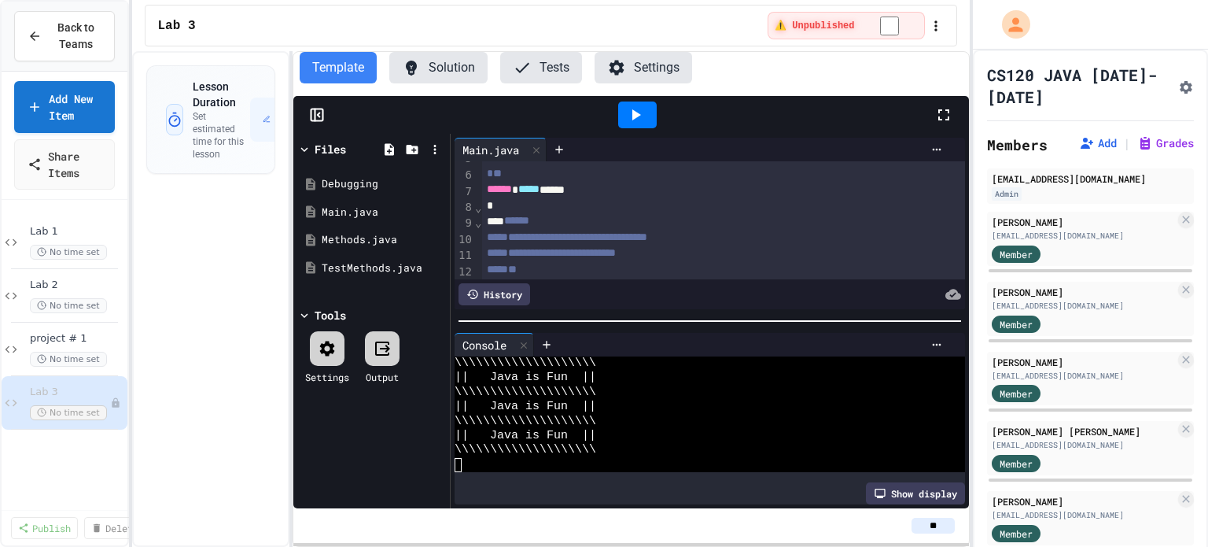
click at [330, 342] on icon at bounding box center [327, 348] width 19 height 19
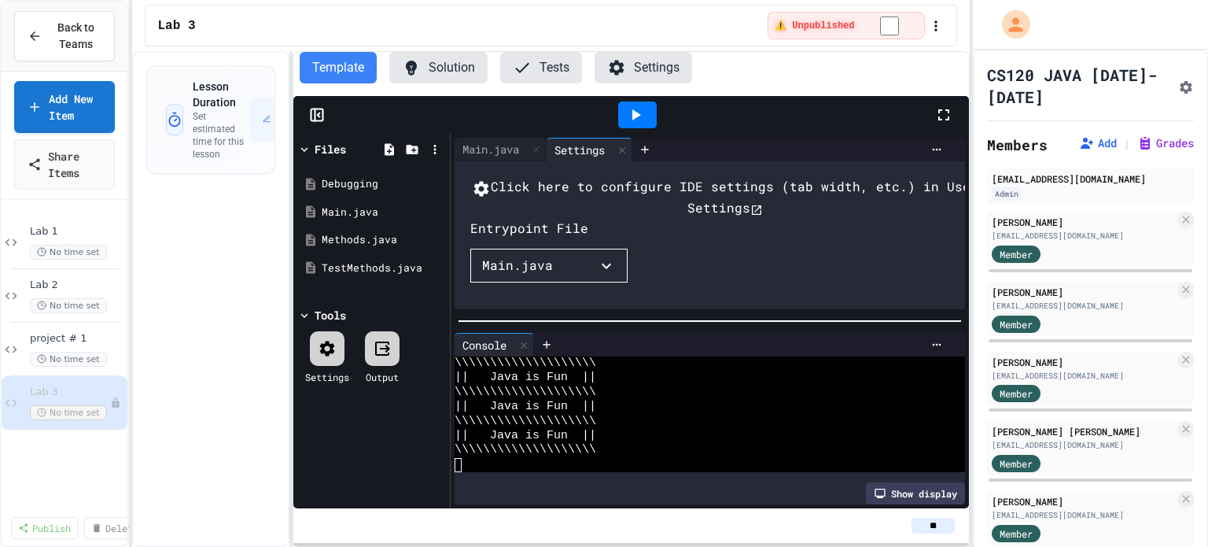
click at [613, 275] on icon "button" at bounding box center [606, 265] width 19 height 19
click at [612, 284] on div at bounding box center [541, 284] width 142 height 0
